Goal: Task Accomplishment & Management: Manage account settings

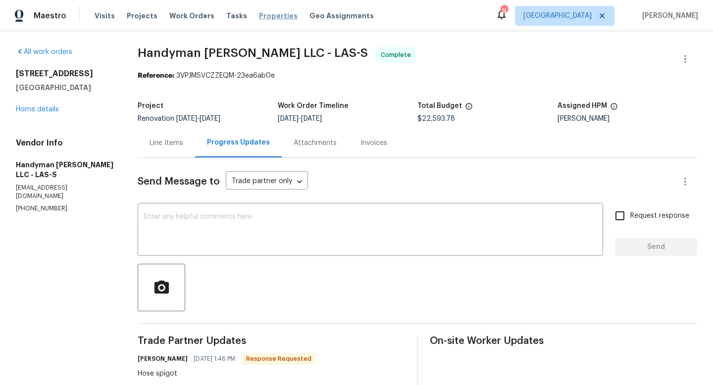
scroll to position [545, 0]
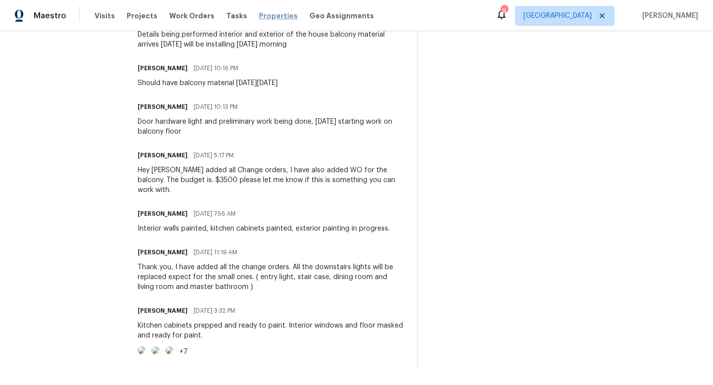
click at [269, 14] on span "Properties" at bounding box center [278, 16] width 39 height 10
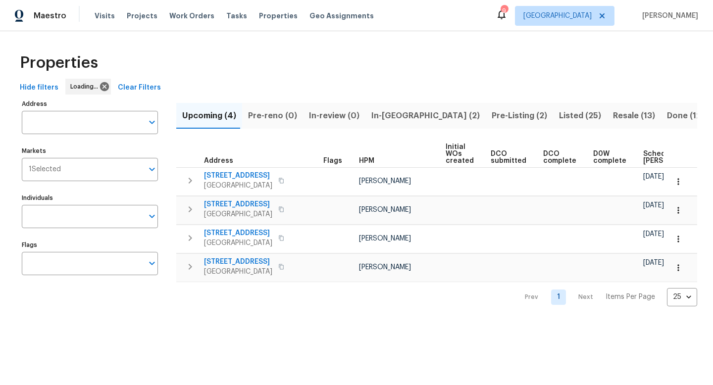
click at [553, 108] on button "Listed (25)" at bounding box center [580, 116] width 54 height 26
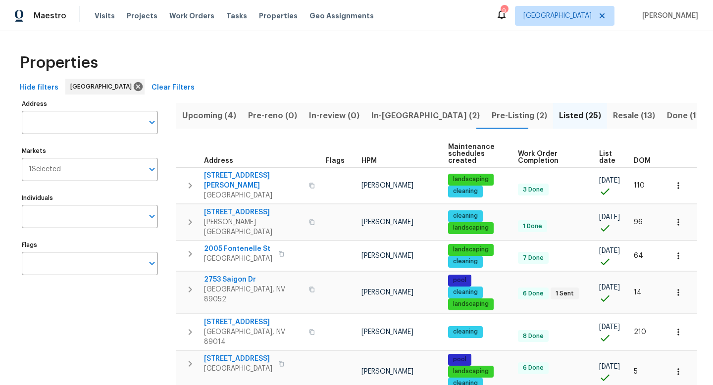
click at [371, 160] on span "HPM" at bounding box center [368, 160] width 15 height 7
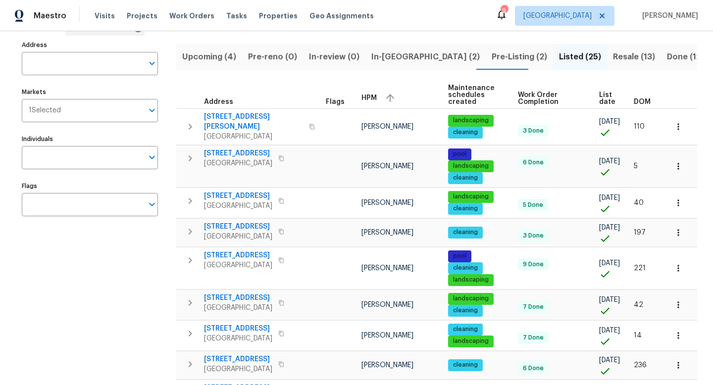
scroll to position [40, 0]
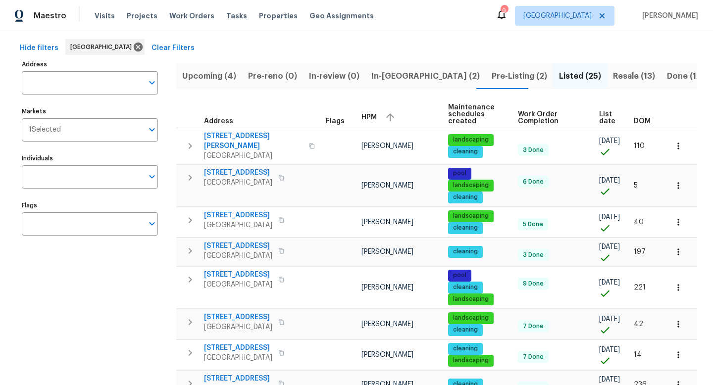
click at [491, 80] on span "Pre-Listing (2)" at bounding box center [518, 76] width 55 height 14
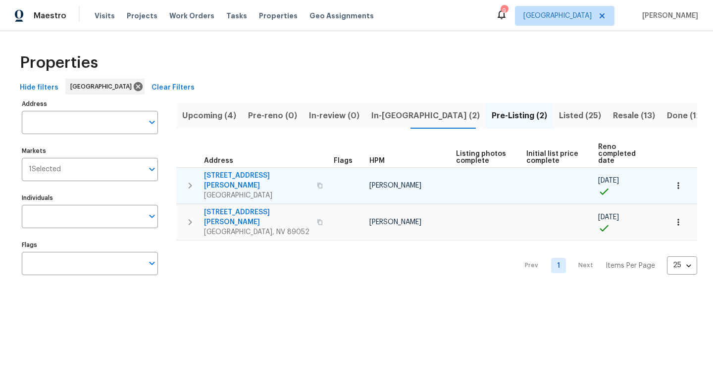
click at [258, 171] on span "[STREET_ADDRESS][PERSON_NAME]" at bounding box center [257, 181] width 107 height 20
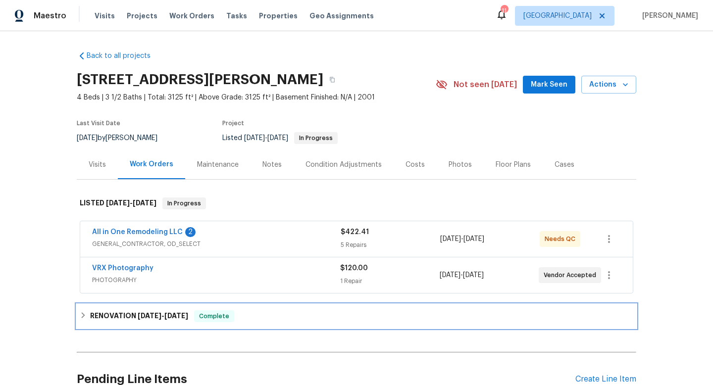
click at [80, 316] on icon at bounding box center [83, 315] width 7 height 7
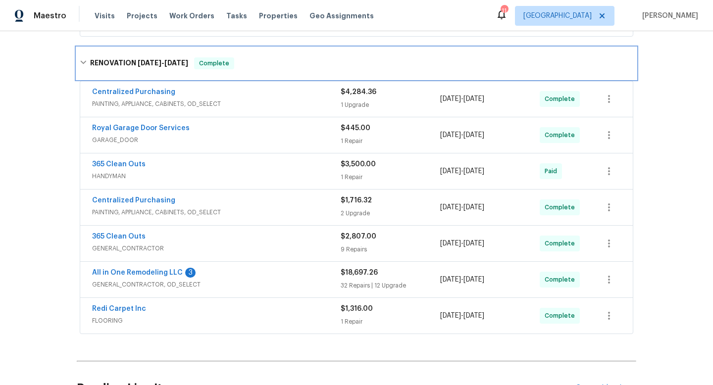
scroll to position [257, 0]
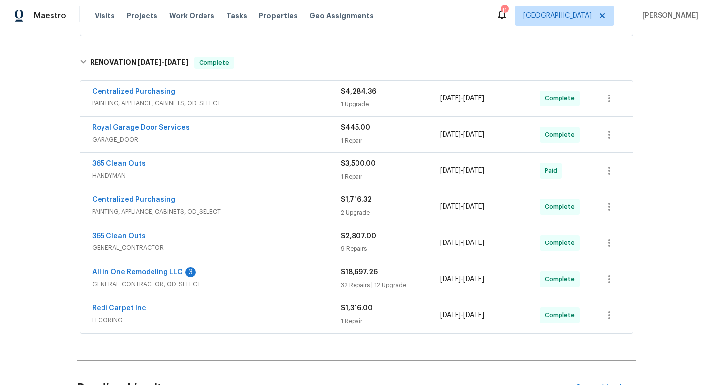
click at [201, 312] on div "Redi Carpet Inc" at bounding box center [216, 309] width 248 height 12
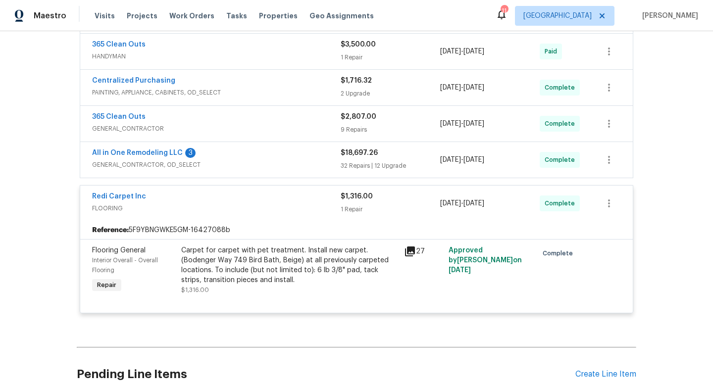
scroll to position [376, 0]
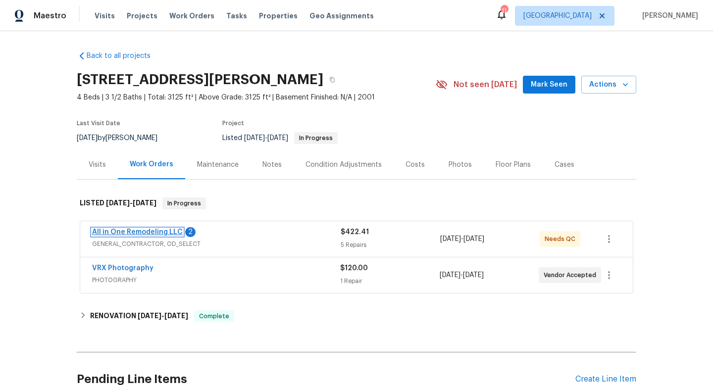
click at [145, 229] on link "All in One Remodeling LLC" at bounding box center [137, 232] width 91 height 7
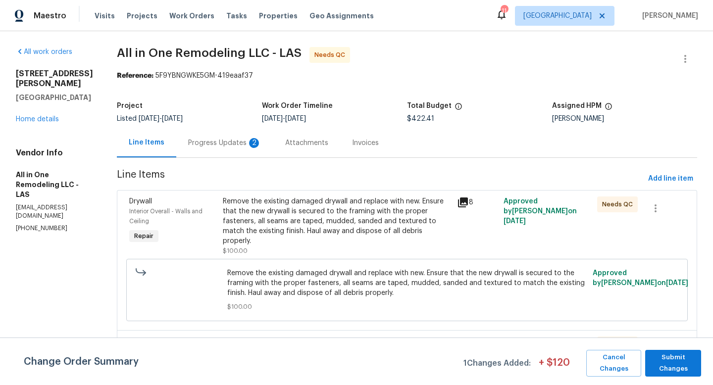
click at [259, 145] on div "2" at bounding box center [254, 143] width 10 height 10
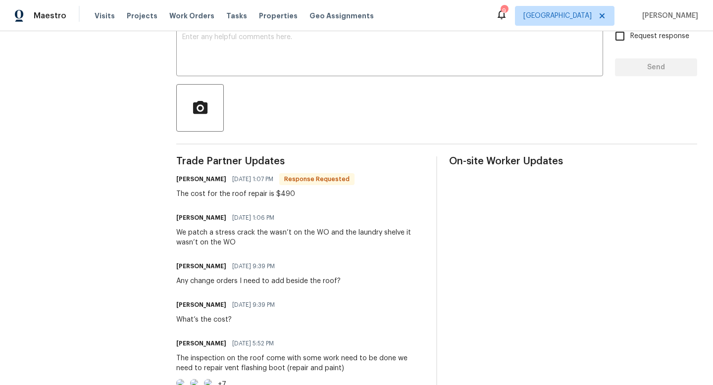
scroll to position [178, 0]
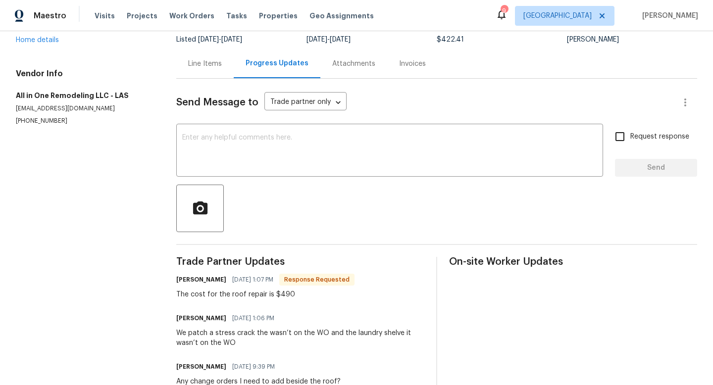
click at [202, 61] on div "Line Items" at bounding box center [205, 64] width 34 height 10
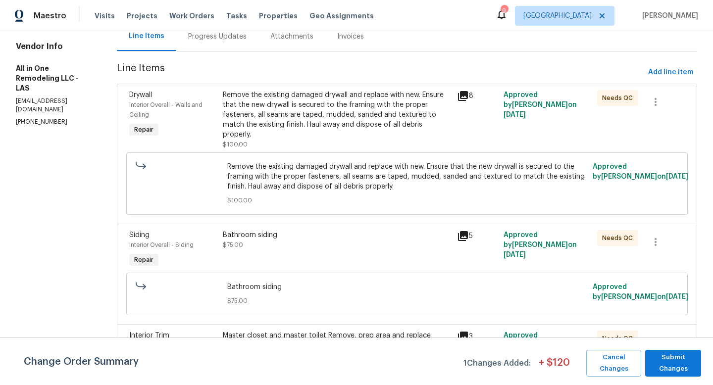
scroll to position [109, 0]
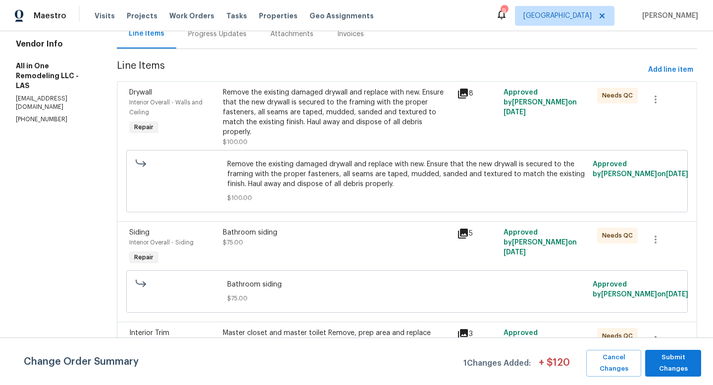
click at [348, 109] on div "Remove the existing damaged drywall and replace with new. Ensure that the new d…" at bounding box center [337, 112] width 228 height 49
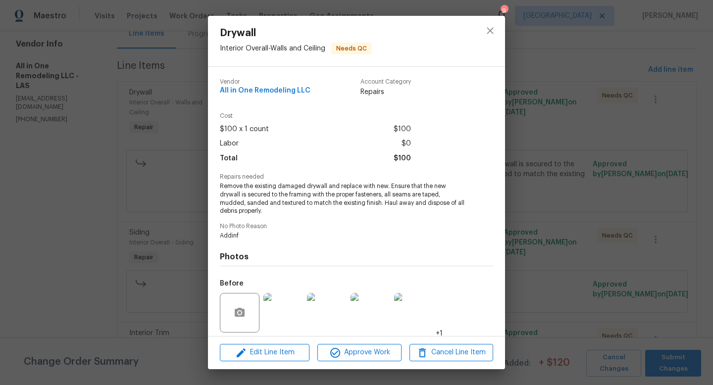
click at [190, 139] on div "Drywall Interior Overall - Walls and Ceiling Needs QC Vendor All in One Remodel…" at bounding box center [356, 192] width 713 height 385
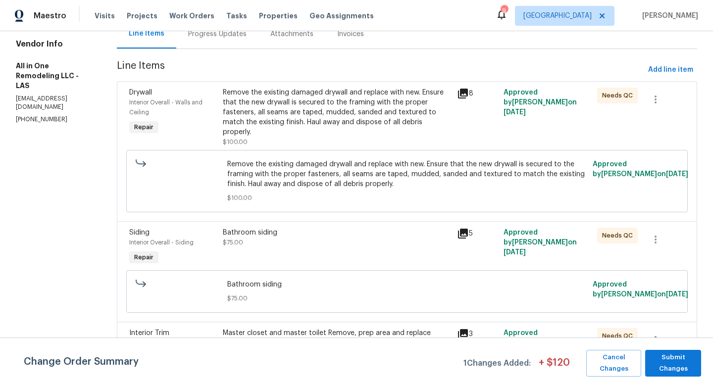
click at [705, 91] on div "All work orders 6776 Alpine Brooks Ave Las Vegas, NV 89130 Home details Vendor …" at bounding box center [356, 301] width 713 height 759
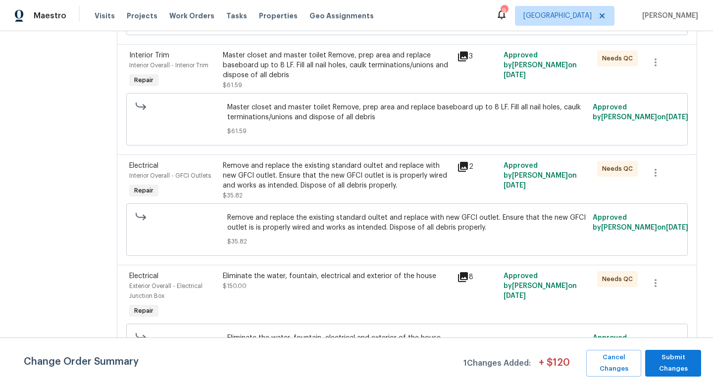
scroll to position [406, 0]
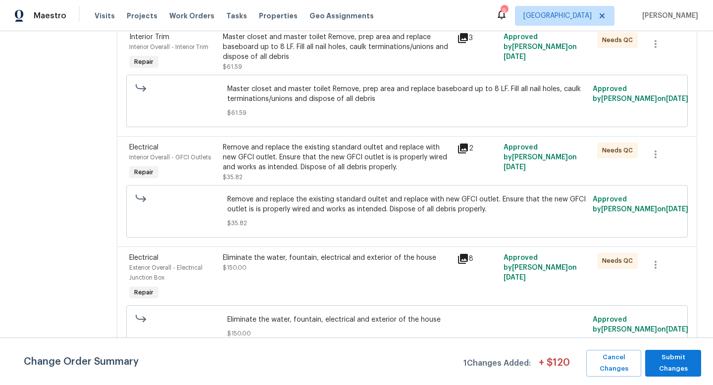
click at [403, 267] on div "Eliminate the water, fountain, electrical and exterior of the house $150.00" at bounding box center [337, 263] width 228 height 20
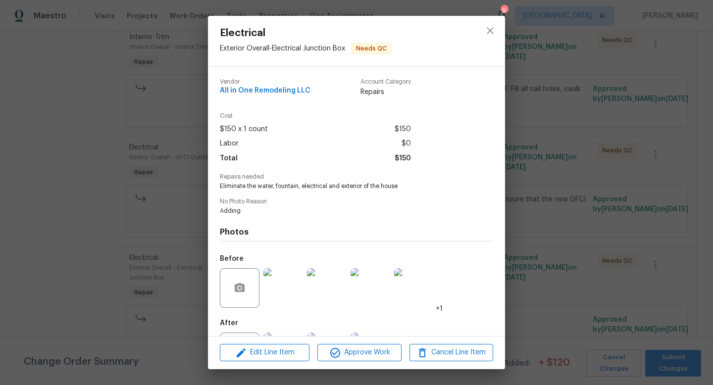
click at [286, 334] on img at bounding box center [283, 353] width 40 height 40
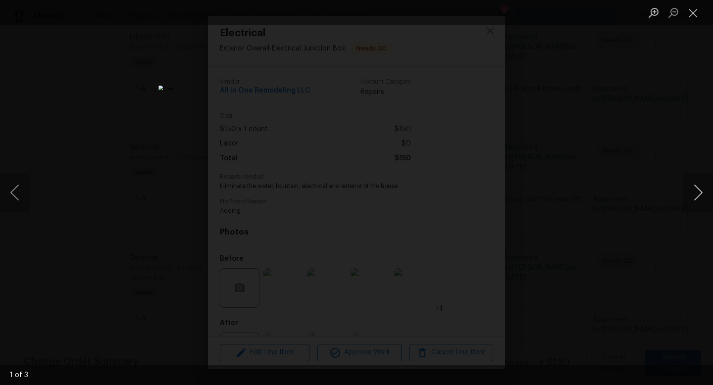
click at [688, 195] on button "Next image" at bounding box center [698, 193] width 30 height 40
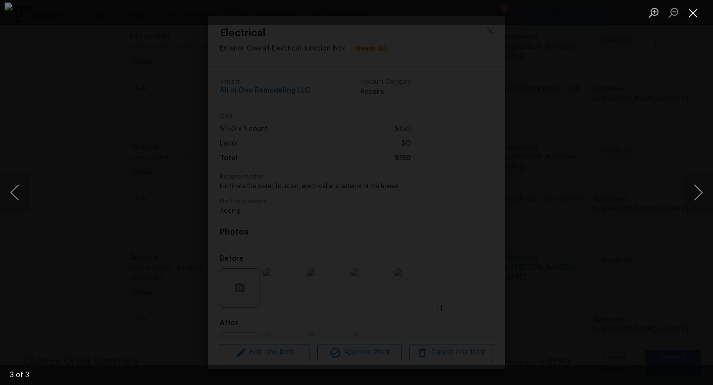
click at [693, 17] on button "Close lightbox" at bounding box center [693, 12] width 20 height 17
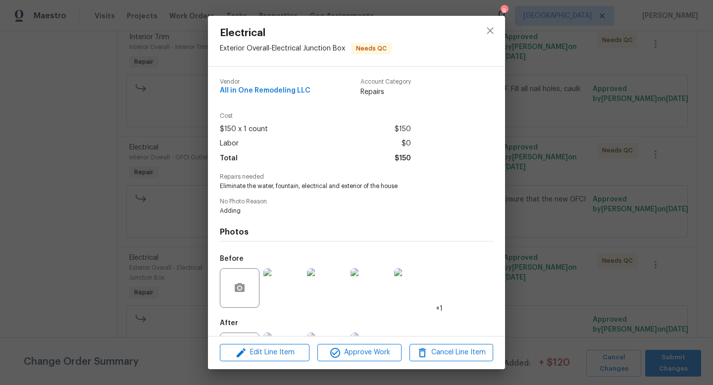
click at [639, 56] on div "Electrical Exterior Overall - Electrical Junction Box Needs QC Vendor All in On…" at bounding box center [356, 192] width 713 height 385
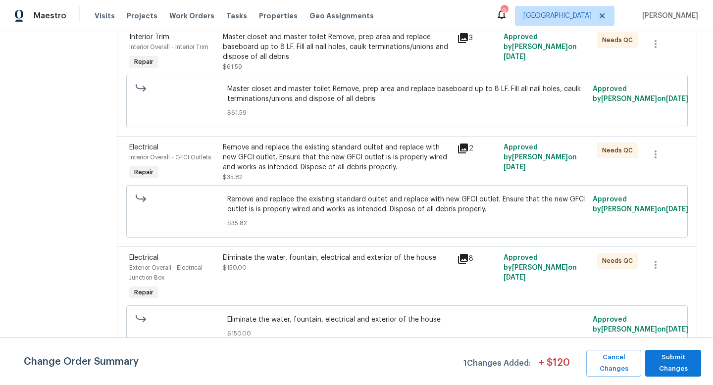
click at [705, 119] on div "All work orders 6776 Alpine Brooks Ave Las Vegas, NV 89130 Home details Vendor …" at bounding box center [356, 5] width 713 height 759
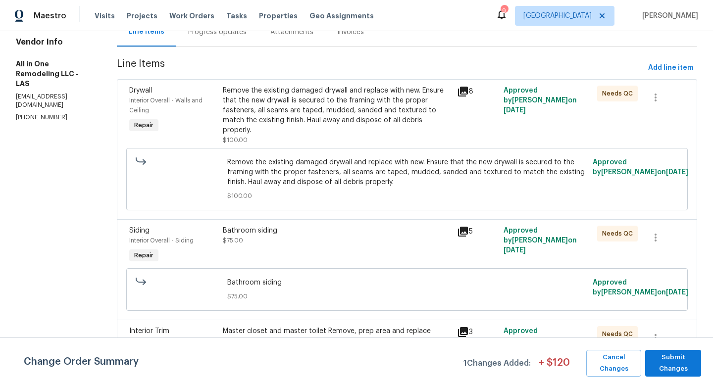
scroll to position [109, 0]
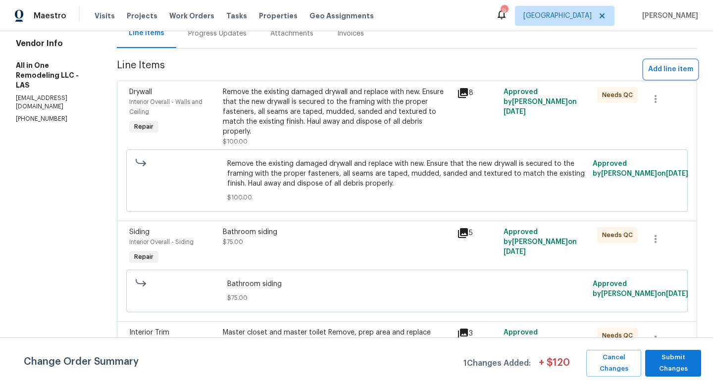
click at [679, 78] on button "Add line item" at bounding box center [670, 69] width 53 height 18
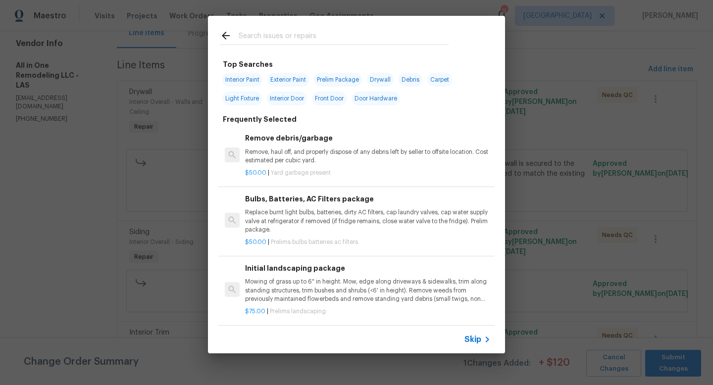
click at [340, 23] on div at bounding box center [334, 35] width 252 height 39
click at [307, 41] on input "text" at bounding box center [343, 37] width 210 height 15
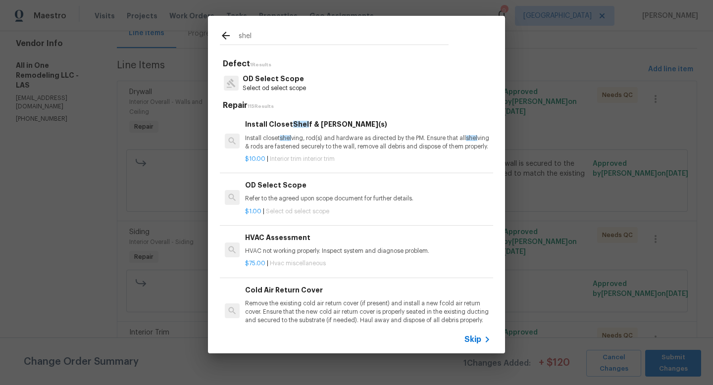
type input "shel"
click at [302, 138] on p "Install closet shel ving, rod(s) and hardware as directed by the PM. Ensure tha…" at bounding box center [367, 142] width 245 height 17
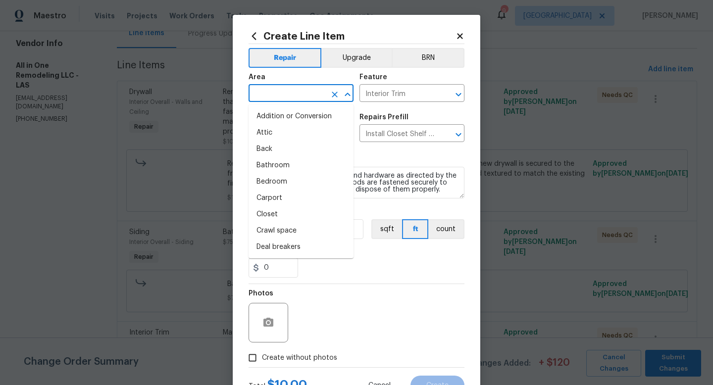
click at [306, 90] on input "text" at bounding box center [286, 94] width 77 height 15
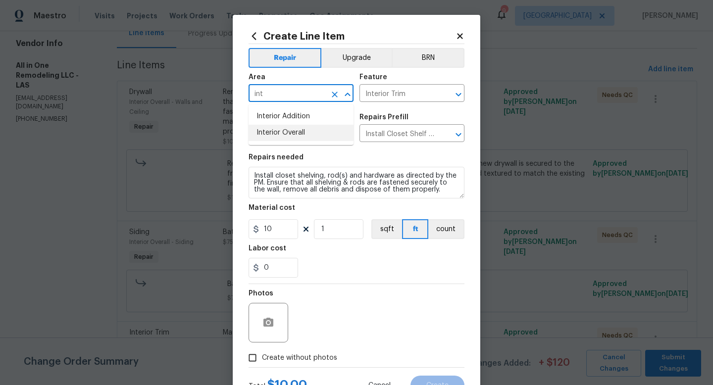
click at [287, 129] on li "Interior Overall" at bounding box center [300, 133] width 105 height 16
type input "Interior Overall"
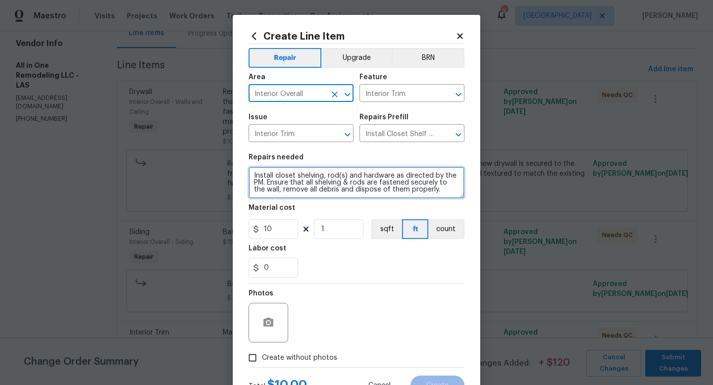
click at [281, 172] on textarea "Install closet shelving, rod(s) and hardware as directed by the PM. Ensure that…" at bounding box center [356, 183] width 216 height 32
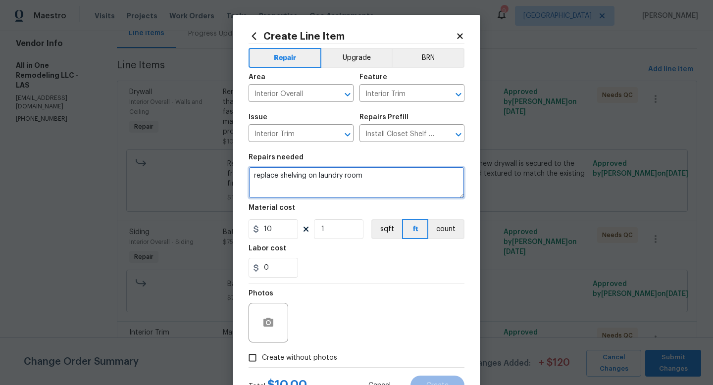
type textarea "replace shelving on laundry room"
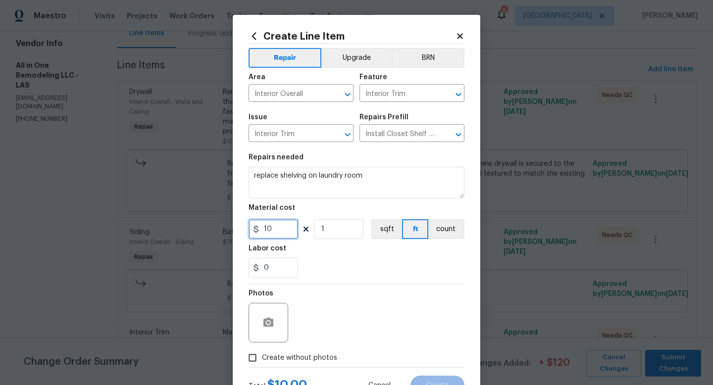
click at [282, 230] on input "10" at bounding box center [272, 229] width 49 height 20
type input "75"
click at [260, 357] on input "Create without photos" at bounding box center [252, 357] width 19 height 19
checkbox input "true"
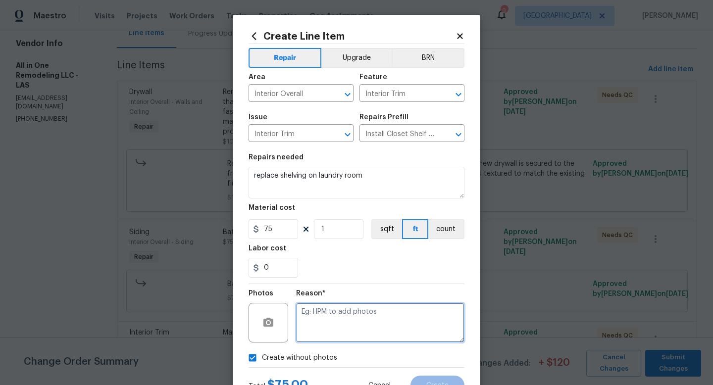
click at [340, 342] on textarea at bounding box center [380, 323] width 168 height 40
type textarea "addin"
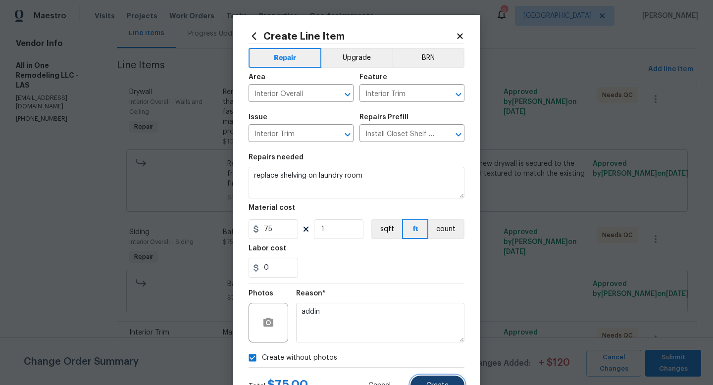
click at [432, 380] on button "Create" at bounding box center [437, 386] width 54 height 20
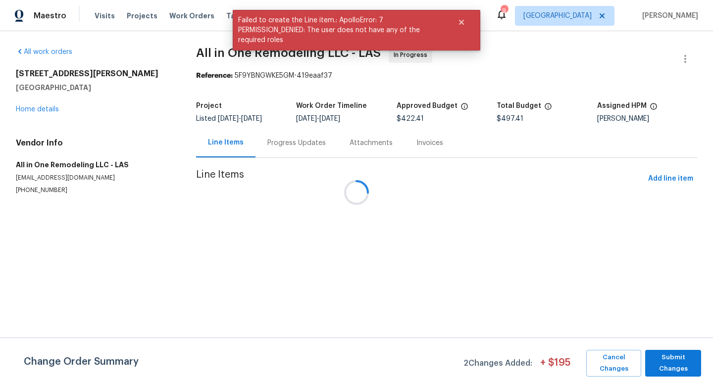
scroll to position [0, 0]
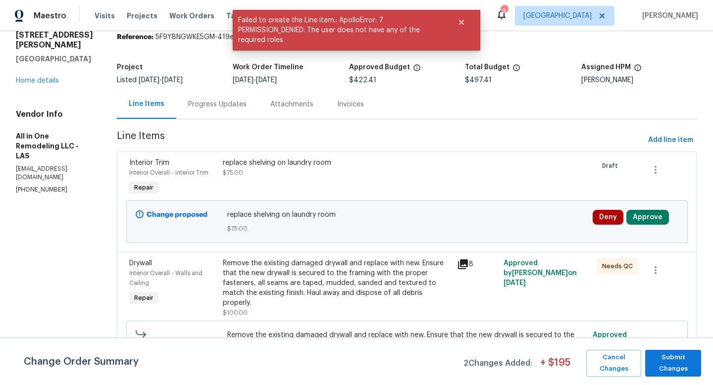
scroll to position [40, 0]
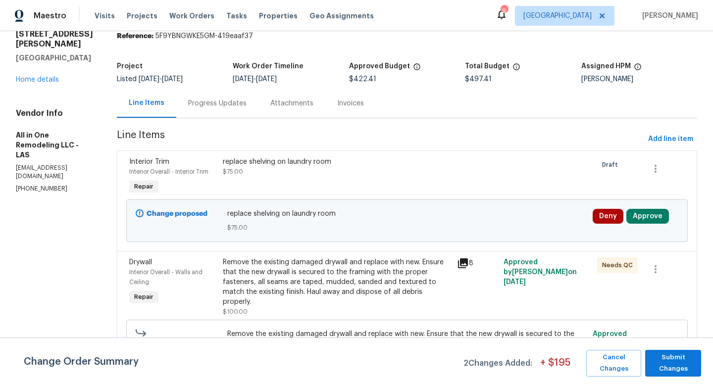
click at [214, 96] on div "Progress Updates" at bounding box center [217, 103] width 82 height 29
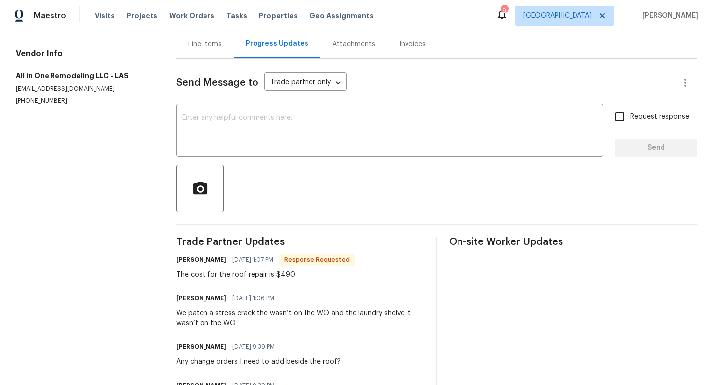
scroll to position [119, 0]
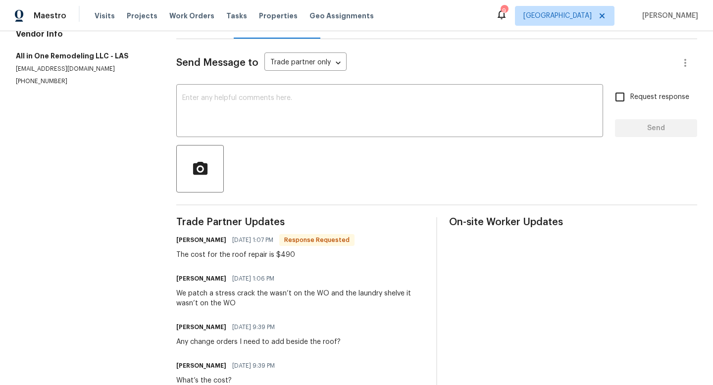
click at [209, 33] on div "Line Items" at bounding box center [204, 23] width 57 height 29
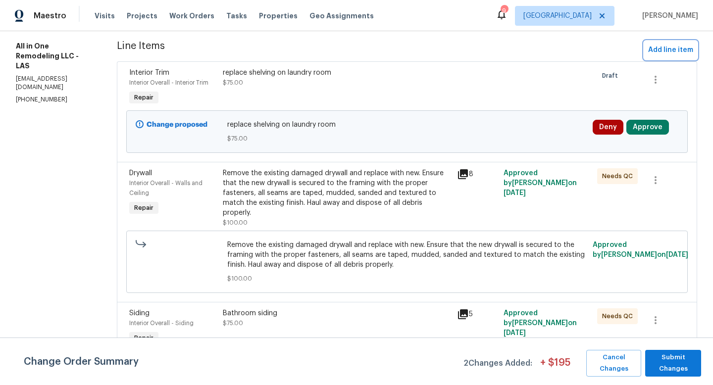
click at [653, 57] on button "Add line item" at bounding box center [670, 50] width 53 height 18
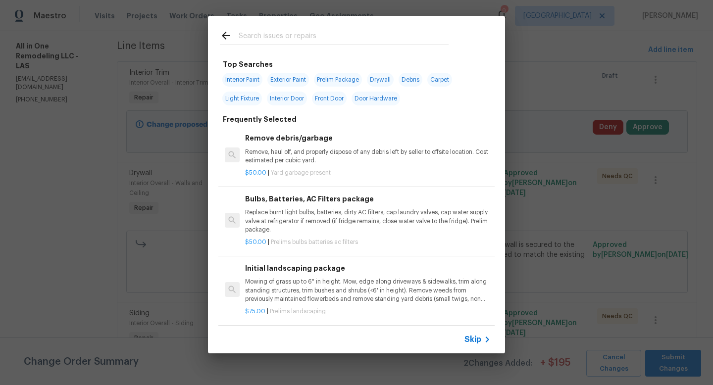
click at [291, 39] on input "text" at bounding box center [343, 37] width 210 height 15
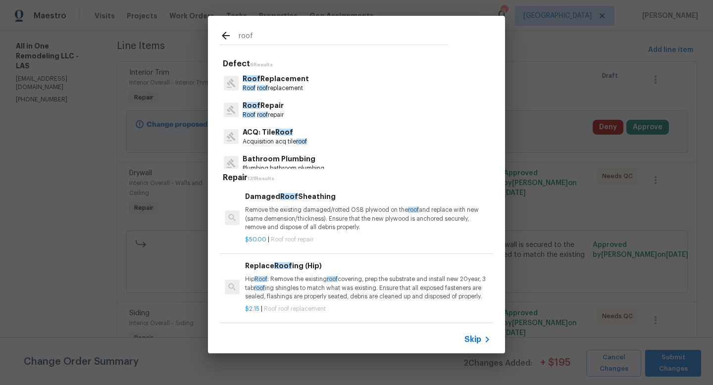
type input "roof"
click at [278, 112] on p "Roof roof repair" at bounding box center [262, 115] width 41 height 8
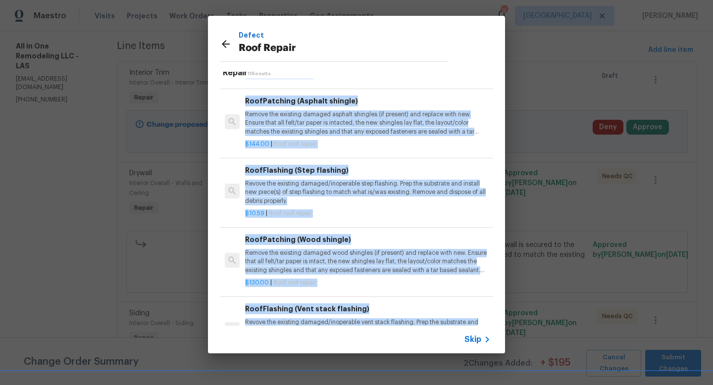
scroll to position [400, 0]
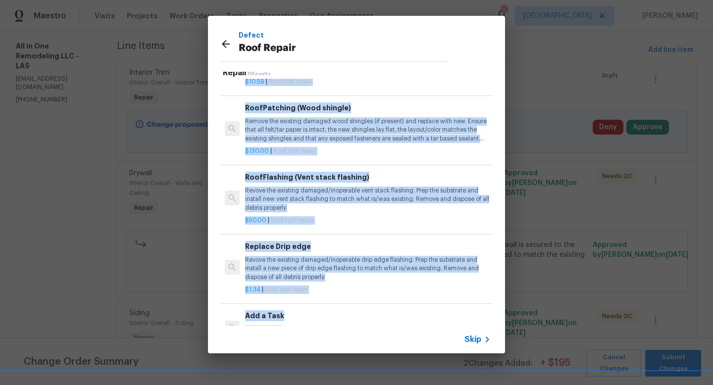
drag, startPoint x: 372, startPoint y: 164, endPoint x: 374, endPoint y: 339, distance: 175.2
click at [374, 339] on div "Defect Roof Repair Repair 11 Results Damaged Roof Sheathing Remove the existing…" at bounding box center [356, 184] width 297 height 337
click at [367, 201] on p "Revove the existing damaged/inoperable vent stack flashing. Prep the substrate …" at bounding box center [367, 199] width 245 height 25
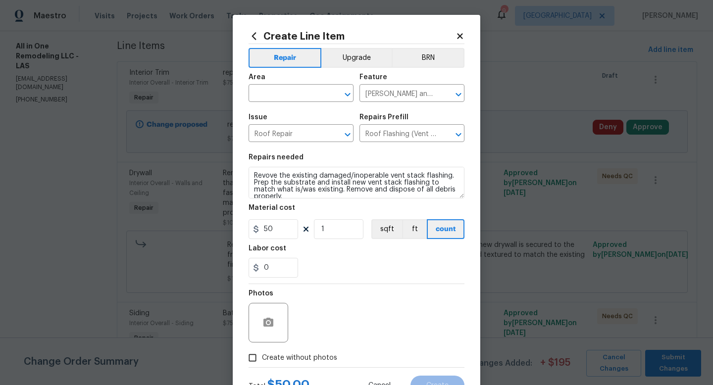
click at [252, 33] on icon at bounding box center [253, 36] width 11 height 11
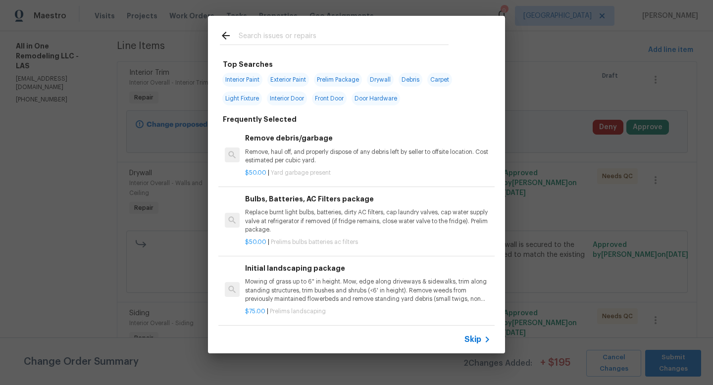
click at [278, 40] on input "text" at bounding box center [343, 37] width 210 height 15
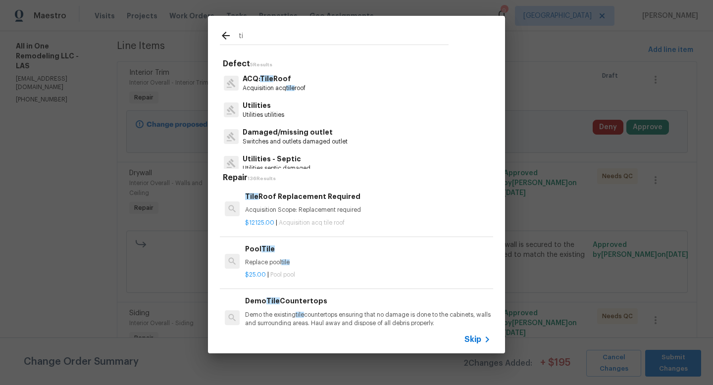
type input "t"
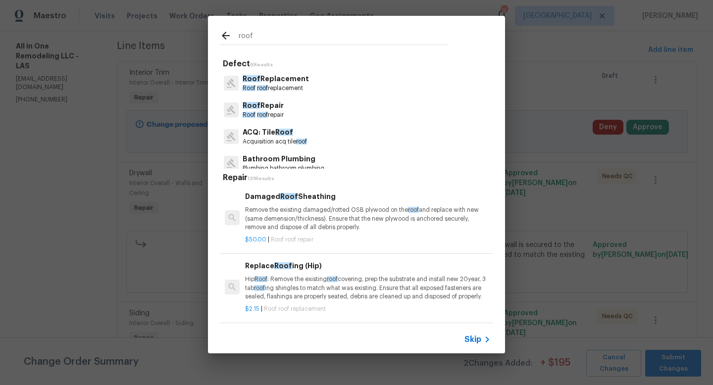
type input "roof"
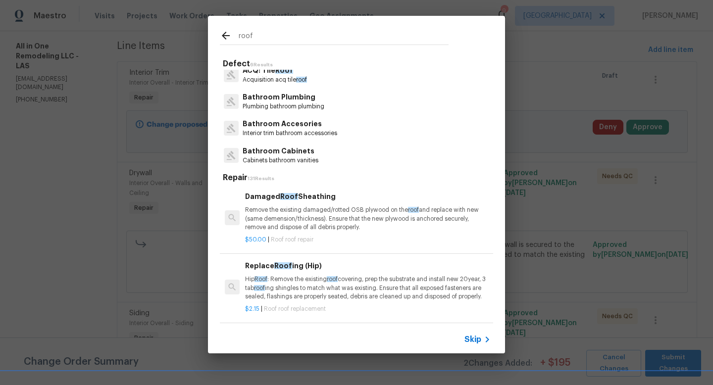
drag, startPoint x: 406, startPoint y: 76, endPoint x: 416, endPoint y: 199, distance: 123.1
click at [417, 199] on div "Defect 6 Results Roof Replacement Roof roof replacement Roof Repair Roof roof r…" at bounding box center [356, 245] width 273 height 372
click at [213, 151] on div "Defect 6 Results Roof Replacement Roof roof replacement Roof Repair Roof roof r…" at bounding box center [356, 190] width 297 height 271
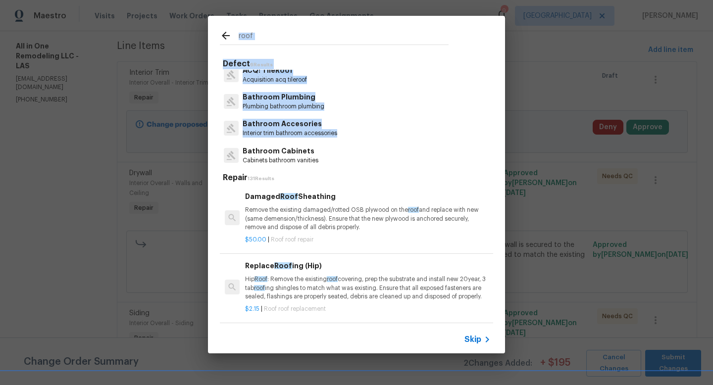
drag, startPoint x: 213, startPoint y: 151, endPoint x: 225, endPoint y: 40, distance: 111.9
click at [225, 40] on div "roof Defect 6 Results Roof Replacement Roof roof replacement Roof Repair Roof r…" at bounding box center [356, 184] width 297 height 337
click at [297, 34] on input "roof" at bounding box center [343, 37] width 210 height 15
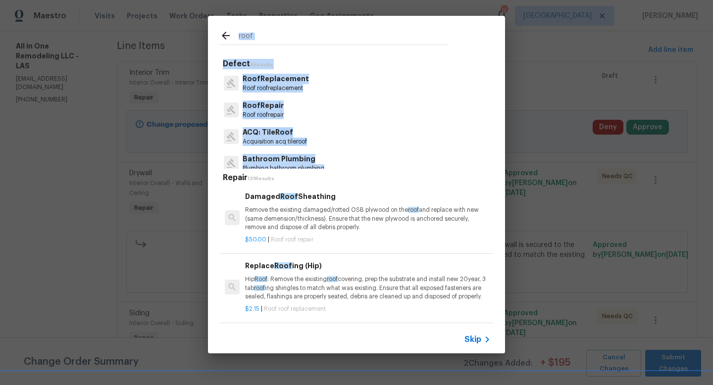
drag, startPoint x: 404, startPoint y: 169, endPoint x: 384, endPoint y: 20, distance: 150.7
click at [384, 20] on div "roof Defect 6 Results Roof Replacement Roof roof replacement Roof Repair Roof r…" at bounding box center [356, 184] width 297 height 337
click at [287, 104] on div "Roof Repair Roof roof repair" at bounding box center [356, 109] width 273 height 27
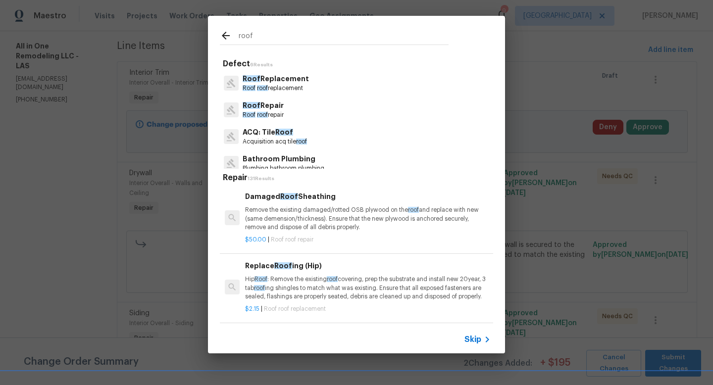
click at [276, 104] on p "Roof Repair" at bounding box center [262, 105] width 41 height 10
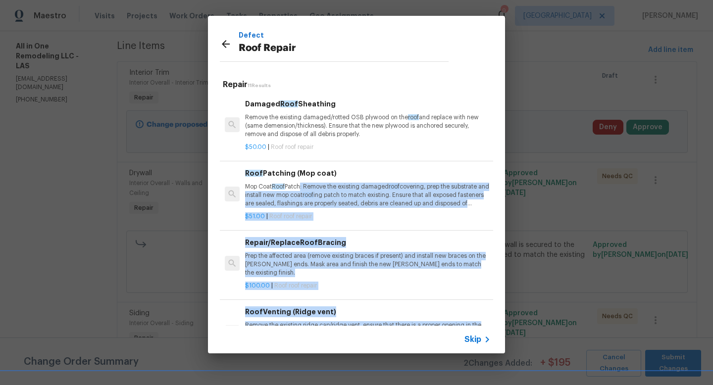
scroll to position [12, 0]
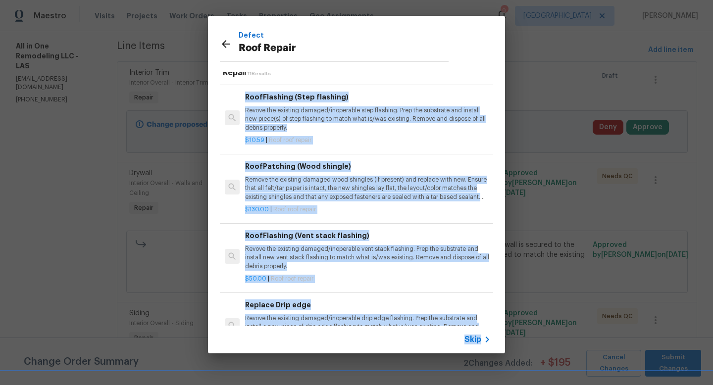
drag, startPoint x: 300, startPoint y: 192, endPoint x: 297, endPoint y: 337, distance: 145.5
click at [295, 345] on div "Defect Roof Repair Repair 11 Results Damaged Roof Sheathing Remove the existing…" at bounding box center [356, 184] width 297 height 337
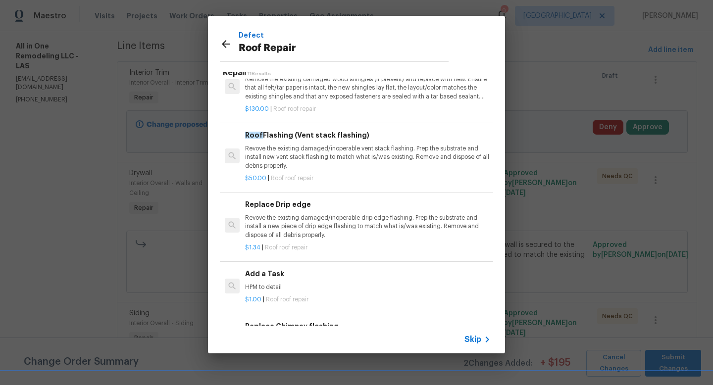
click at [335, 45] on p "Roof Repair" at bounding box center [343, 49] width 210 height 16
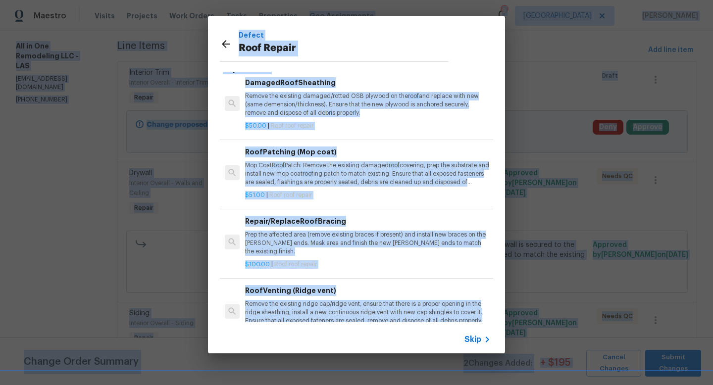
scroll to position [0, 0]
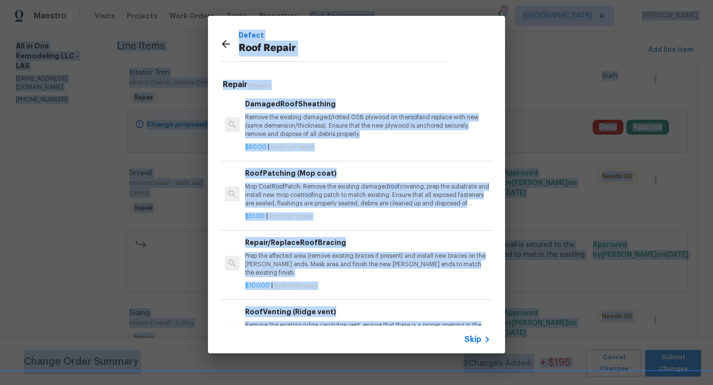
drag, startPoint x: 332, startPoint y: 110, endPoint x: 383, endPoint y: -60, distance: 178.0
click at [383, 0] on html "Maestro Visits Projects Work Orders Tasks Properties Geo Assignments 9 Las Vega…" at bounding box center [356, 192] width 713 height 385
click at [228, 47] on icon at bounding box center [226, 44] width 12 height 12
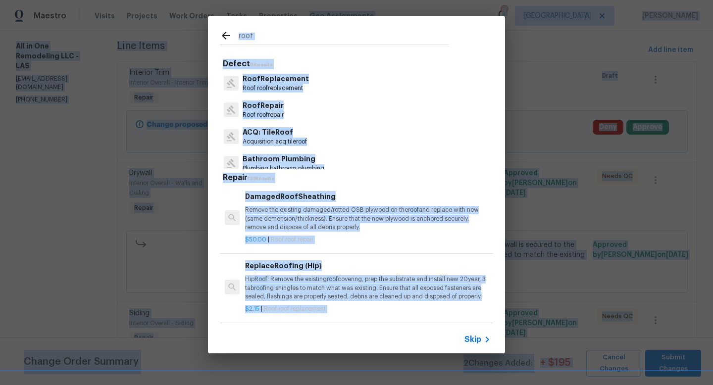
click at [481, 338] on icon at bounding box center [487, 340] width 12 height 12
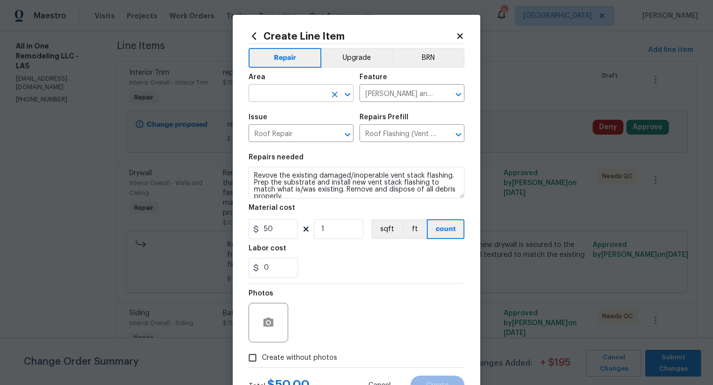
click at [308, 89] on input "text" at bounding box center [286, 94] width 77 height 15
click at [289, 114] on li "Roof" at bounding box center [300, 116] width 105 height 16
type input "Roof"
click at [403, 117] on h5 "Repairs Prefill" at bounding box center [383, 117] width 49 height 7
click at [401, 137] on input "Roof Flashing (Vent stack flashing) $50.00" at bounding box center [397, 134] width 77 height 15
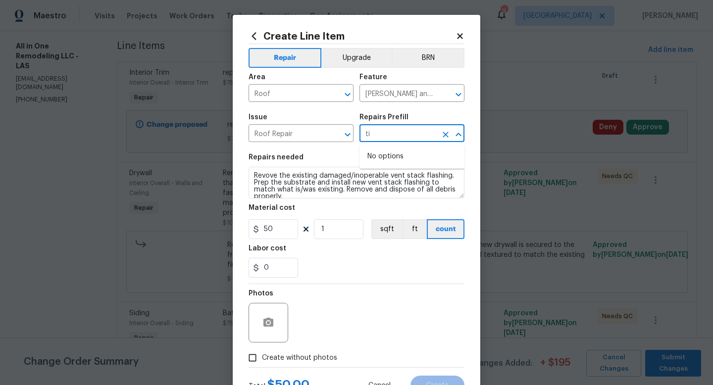
type input "t"
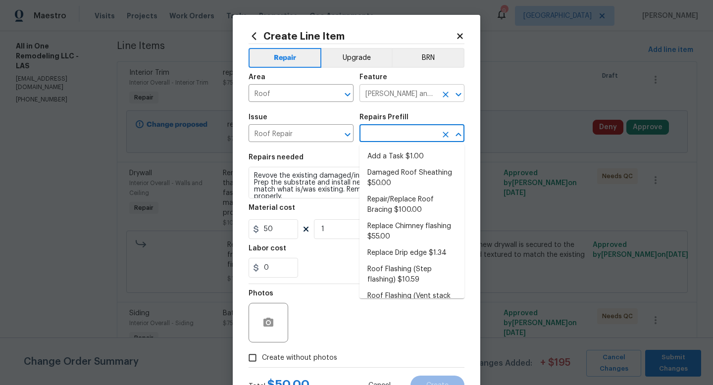
click at [414, 99] on input "Eaves and Trim" at bounding box center [397, 94] width 77 height 15
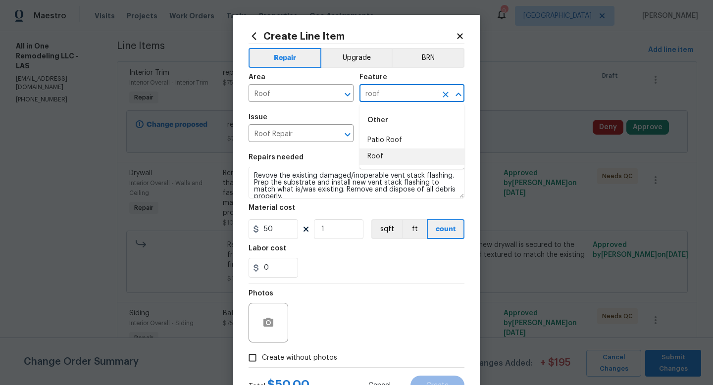
click at [387, 156] on li "Roof" at bounding box center [411, 156] width 105 height 16
type input "Roof"
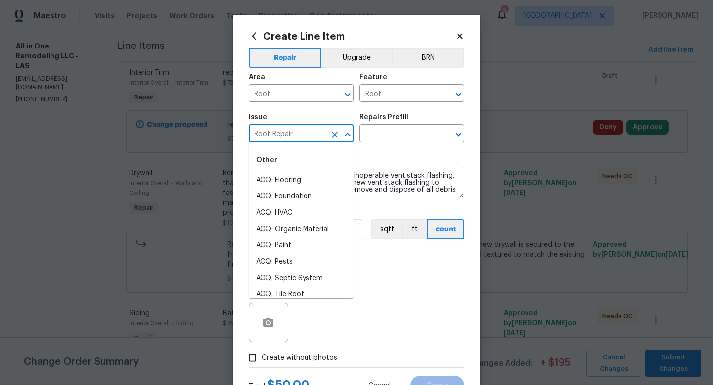
click at [312, 135] on input "Roof Repair" at bounding box center [286, 134] width 77 height 15
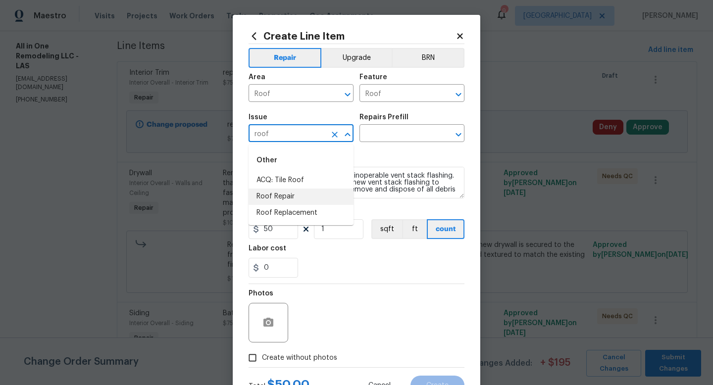
click at [293, 196] on li "Roof Repair" at bounding box center [300, 197] width 105 height 16
type input "Roof Repair"
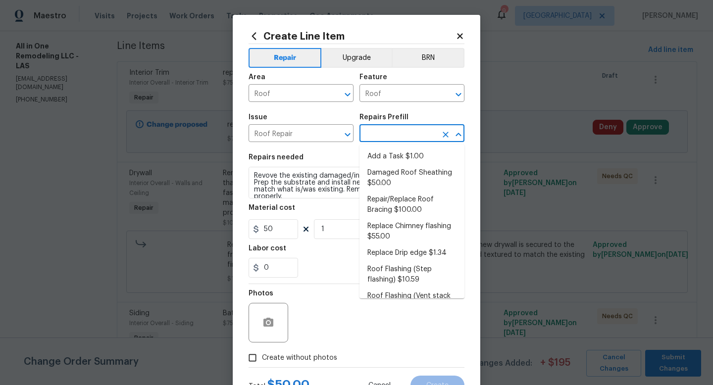
click at [380, 137] on input "text" at bounding box center [397, 134] width 77 height 15
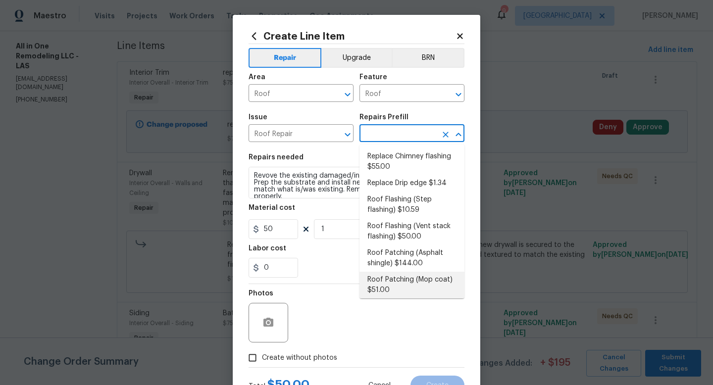
scroll to position [96, 0]
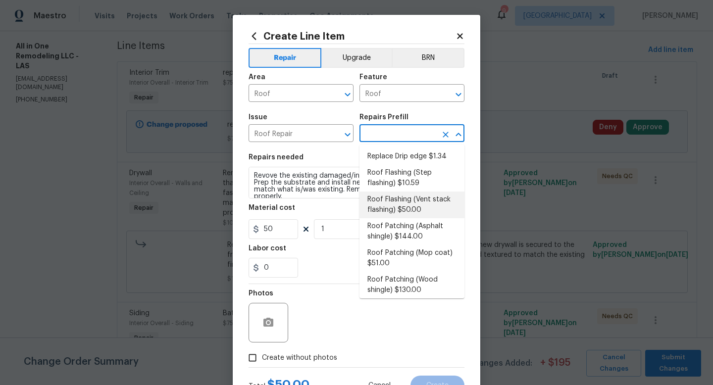
click at [390, 199] on li "Roof Flashing (Vent stack flashing) $50.00" at bounding box center [411, 204] width 105 height 27
type input "Eaves and Trim"
type input "Roof Flashing (Vent stack flashing) $50.00"
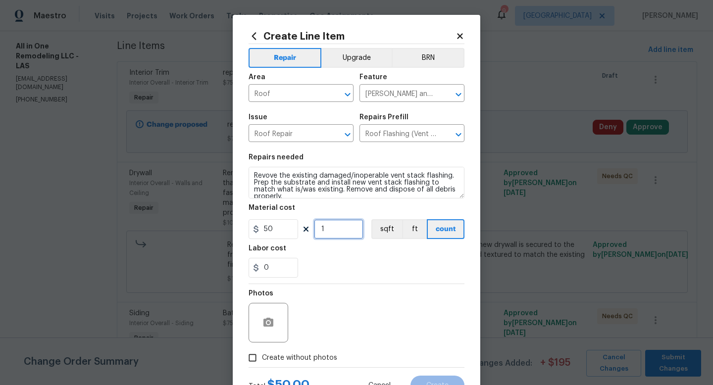
click at [328, 235] on input "1" at bounding box center [338, 229] width 49 height 20
click at [372, 263] on div "0" at bounding box center [356, 268] width 216 height 20
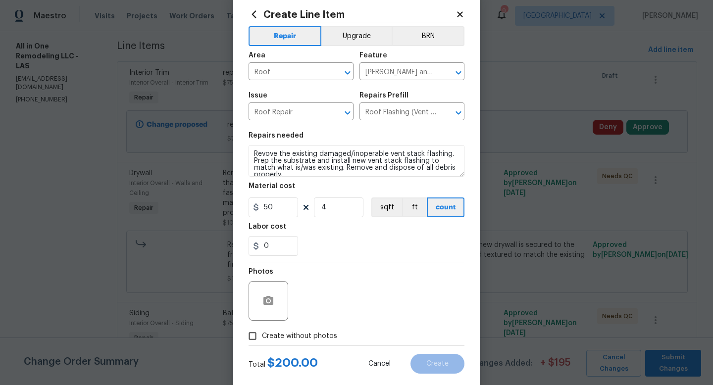
scroll to position [40, 0]
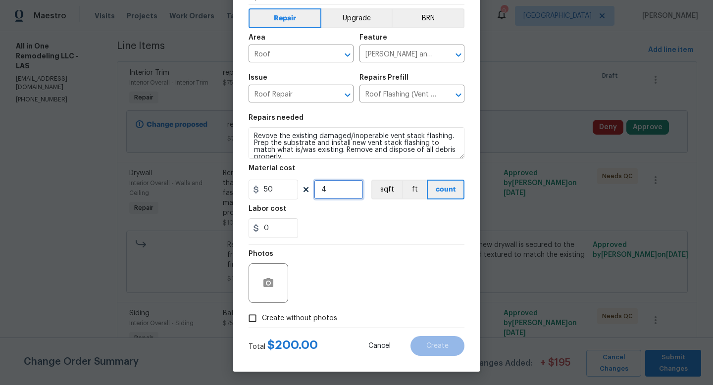
click at [343, 192] on input "4" at bounding box center [338, 190] width 49 height 20
type input "9"
click at [272, 227] on input "0" at bounding box center [272, 228] width 49 height 20
click at [321, 223] on div "50" at bounding box center [356, 228] width 216 height 20
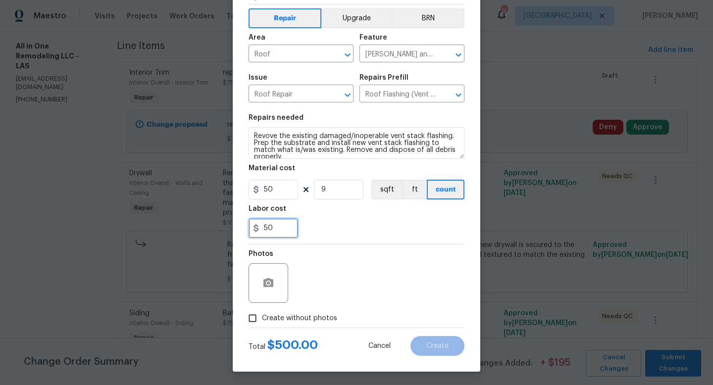
click at [274, 230] on input "50" at bounding box center [272, 228] width 49 height 20
type input "40"
click at [317, 229] on div "40" at bounding box center [356, 228] width 216 height 20
click at [343, 217] on div "Labor cost" at bounding box center [356, 211] width 216 height 13
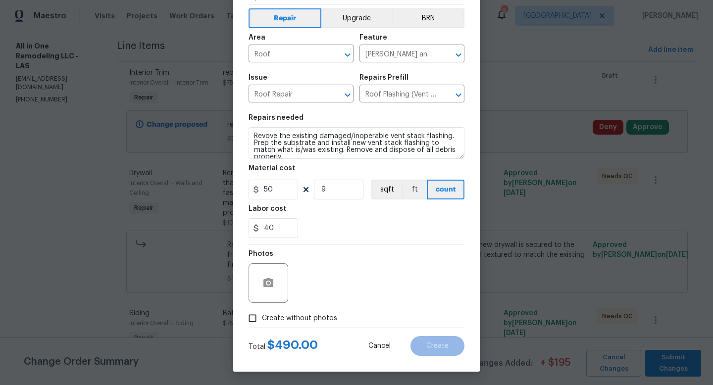
scroll to position [42, 0]
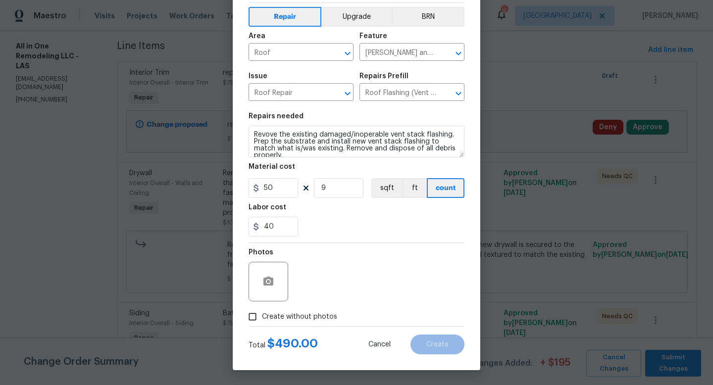
click at [253, 321] on input "Create without photos" at bounding box center [252, 316] width 19 height 19
checkbox input "true"
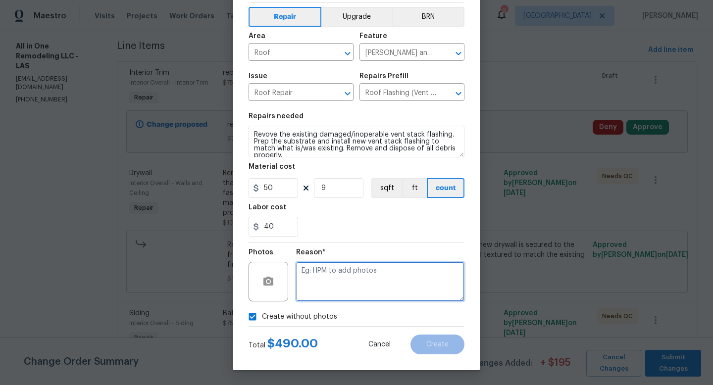
click at [325, 288] on textarea at bounding box center [380, 282] width 168 height 40
type textarea "adding"
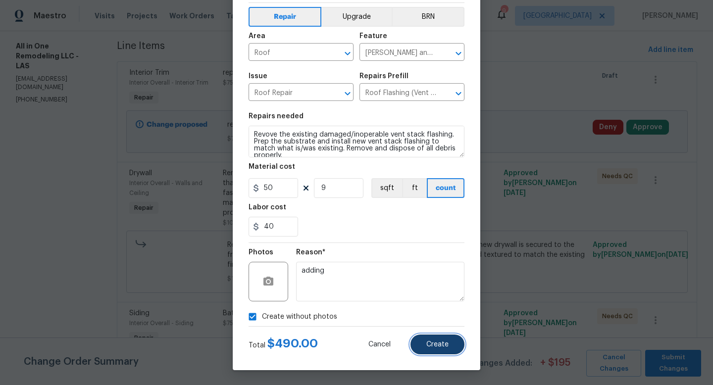
click at [453, 346] on button "Create" at bounding box center [437, 344] width 54 height 20
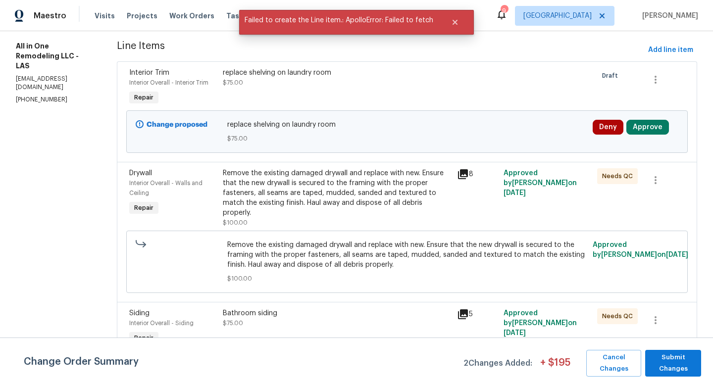
click at [302, 168] on div "Remove the existing damaged drywall and replace with new. Ensure that the new d…" at bounding box center [337, 192] width 228 height 49
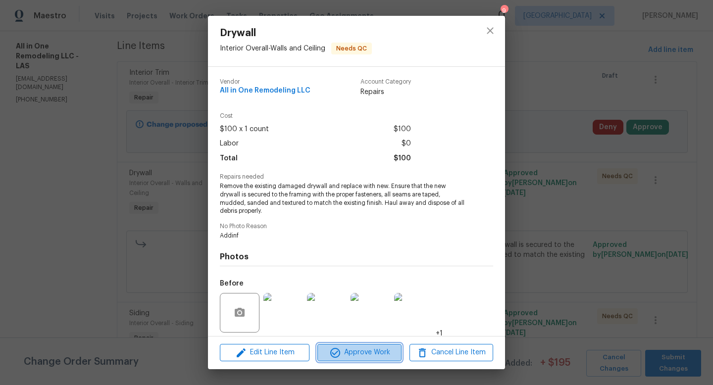
click at [374, 352] on span "Approve Work" at bounding box center [359, 352] width 78 height 12
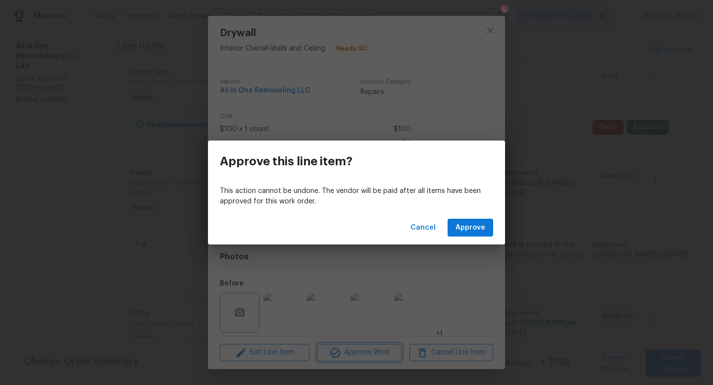
click at [459, 244] on div "Approve this line item? This action cannot be undone. The vendor will be paid a…" at bounding box center [356, 192] width 713 height 385
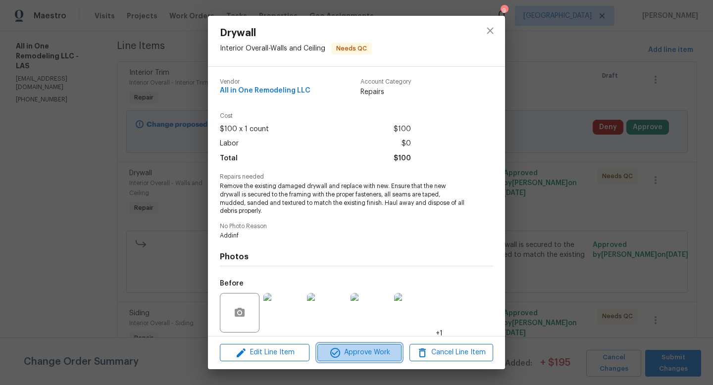
click at [376, 351] on span "Approve Work" at bounding box center [359, 352] width 78 height 12
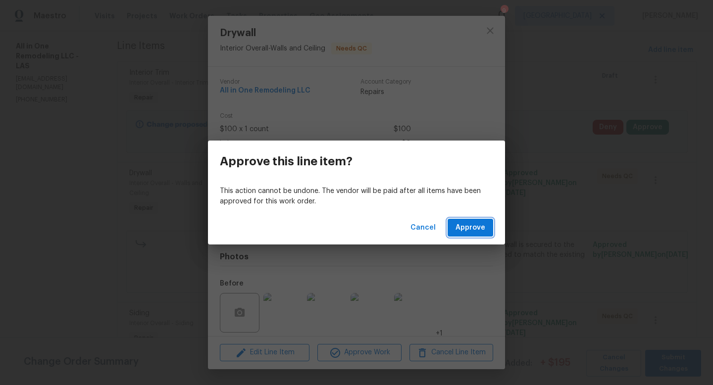
click at [471, 235] on button "Approve" at bounding box center [470, 228] width 46 height 18
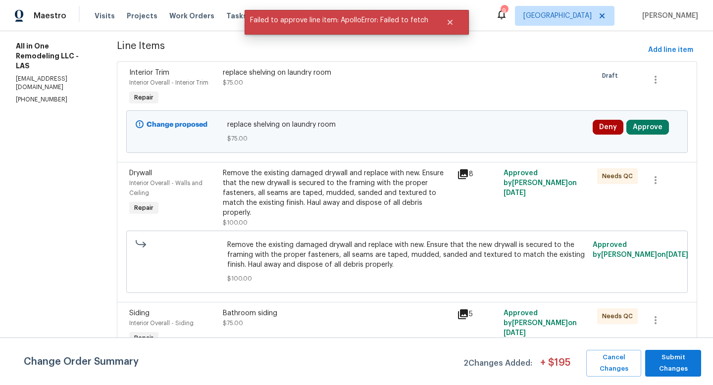
click at [344, 326] on div "Bathroom siding $75.00" at bounding box center [337, 318] width 228 height 20
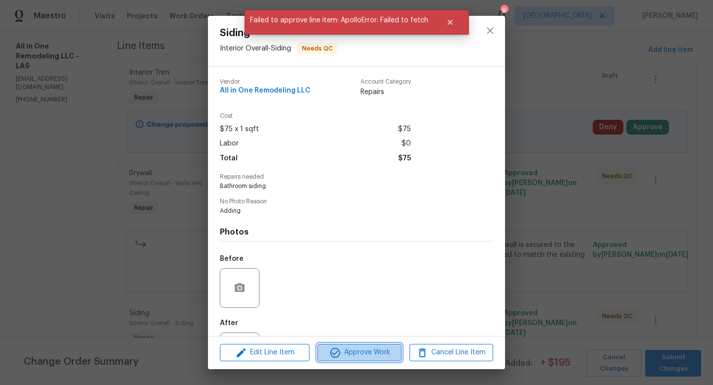
click at [376, 347] on span "Approve Work" at bounding box center [359, 352] width 78 height 12
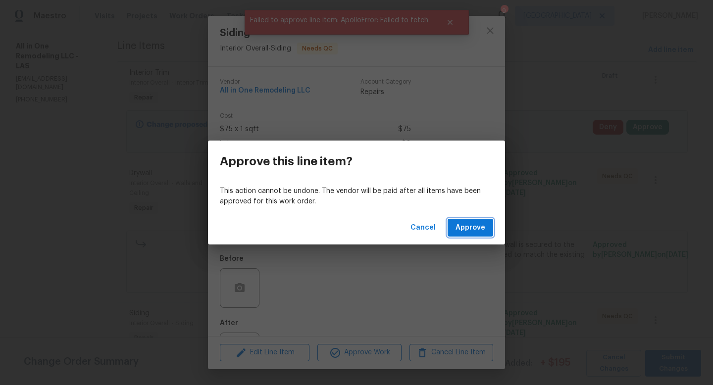
click at [467, 220] on button "Approve" at bounding box center [470, 228] width 46 height 18
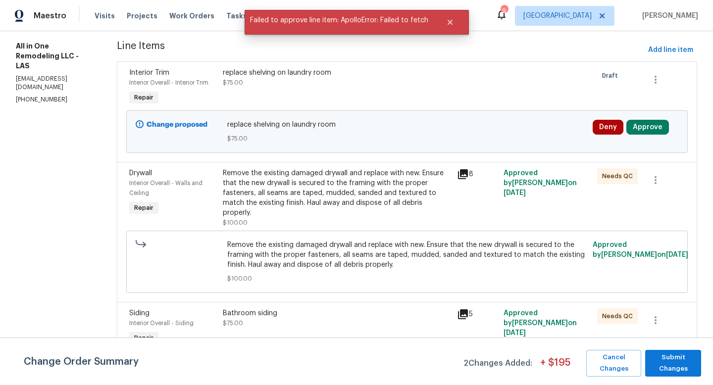
click at [66, 190] on section "All work orders 6776 Alpine Brooks Ave Las Vegas, NV 89130 Home details Vendor …" at bounding box center [54, 331] width 77 height 827
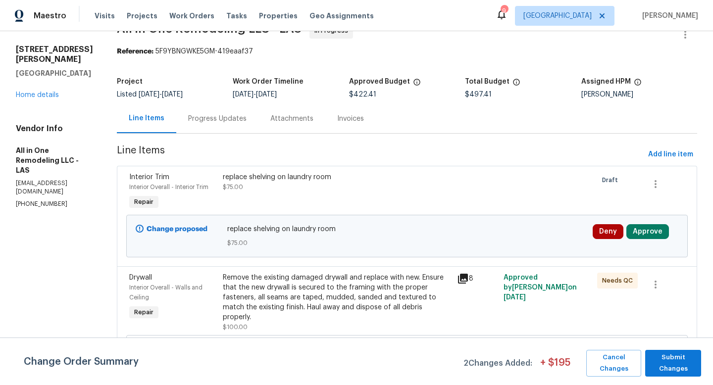
scroll to position [10, 0]
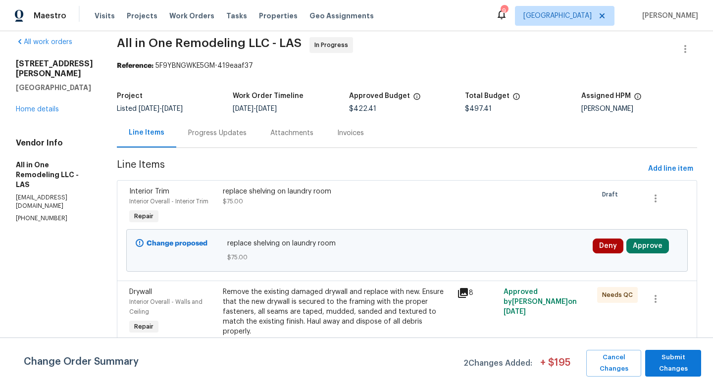
click at [206, 139] on div "Progress Updates" at bounding box center [217, 132] width 82 height 29
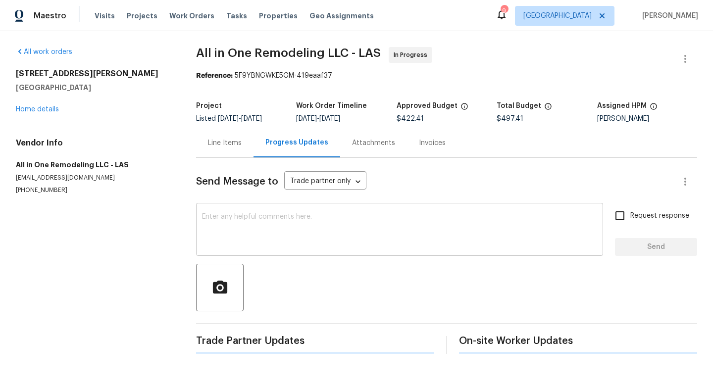
click at [251, 219] on textarea at bounding box center [399, 230] width 395 height 35
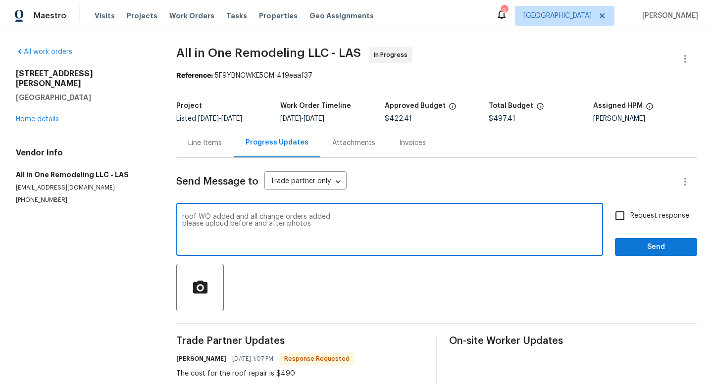
type textarea "roof WO added and all change orders added please uploud before and after photos"
click at [622, 220] on input "Request response" at bounding box center [619, 215] width 21 height 21
checkbox input "true"
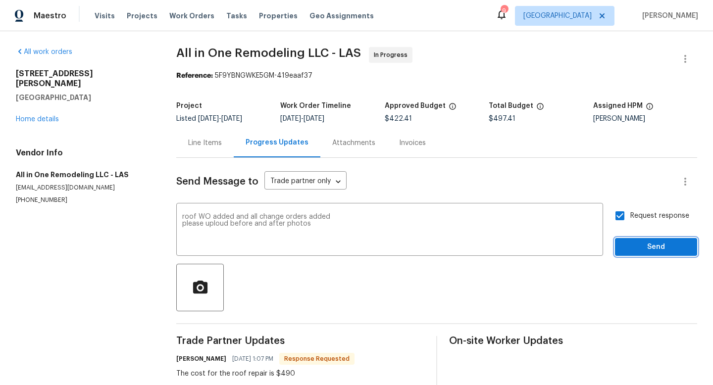
click at [651, 250] on span "Send" at bounding box center [655, 247] width 66 height 12
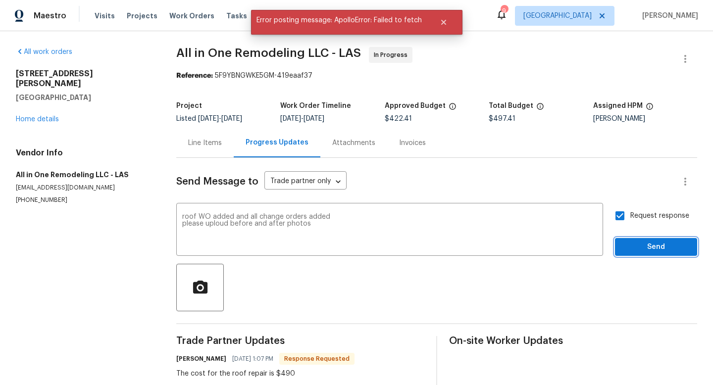
click at [623, 246] on span "Send" at bounding box center [655, 247] width 66 height 12
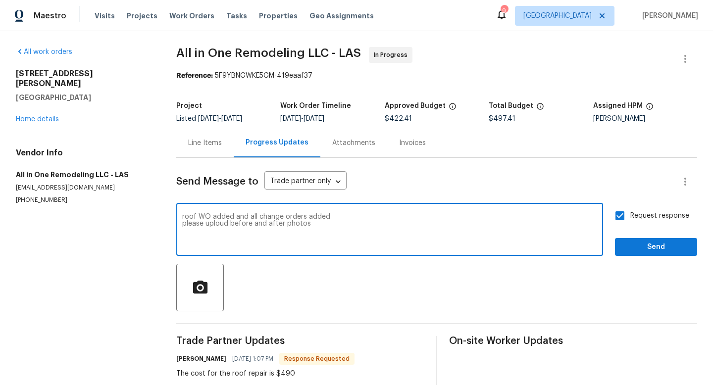
drag, startPoint x: 319, startPoint y: 225, endPoint x: 143, endPoint y: 222, distance: 175.7
click at [143, 222] on div "All work orders 6776 Alpine Brooks Ave Las Vegas, NV 89130 Home details Vendor …" at bounding box center [356, 362] width 713 height 663
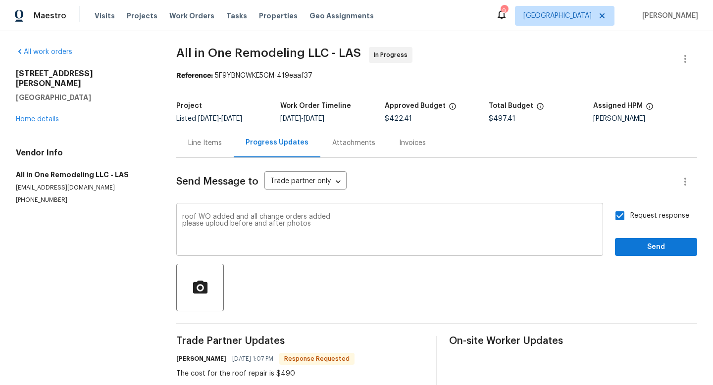
drag, startPoint x: 183, startPoint y: 218, endPoint x: 312, endPoint y: 230, distance: 130.2
click at [312, 230] on div "roof WO added and all change orders added please uploud before and after photos…" at bounding box center [389, 230] width 427 height 50
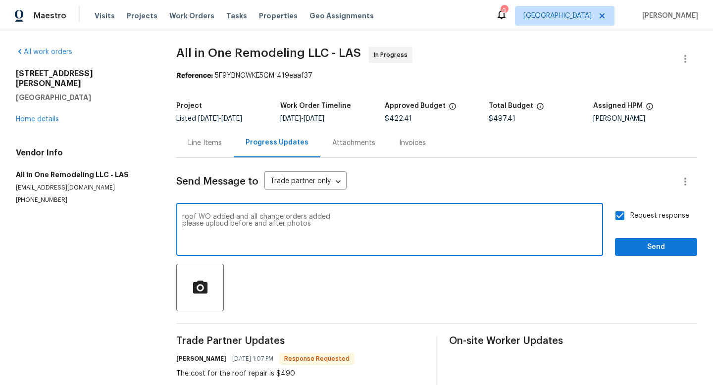
drag, startPoint x: 313, startPoint y: 227, endPoint x: 164, endPoint y: 207, distance: 150.2
click at [164, 207] on div "All work orders 6776 Alpine Brooks Ave Las Vegas, NV 89130 Home details Vendor …" at bounding box center [356, 362] width 713 height 663
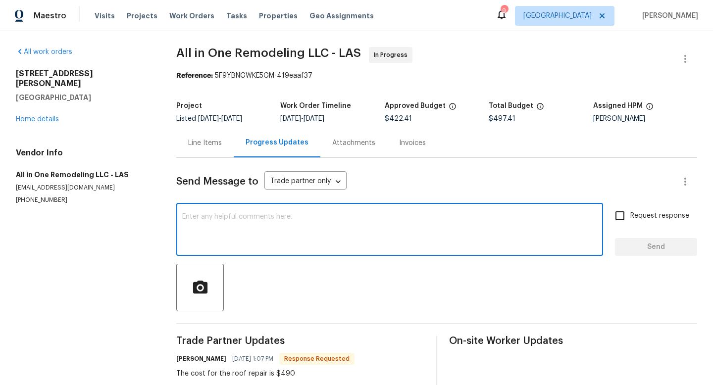
click at [253, 218] on textarea at bounding box center [389, 230] width 415 height 35
paste textarea "roof WO added and all change orders added please uploud before and after photos"
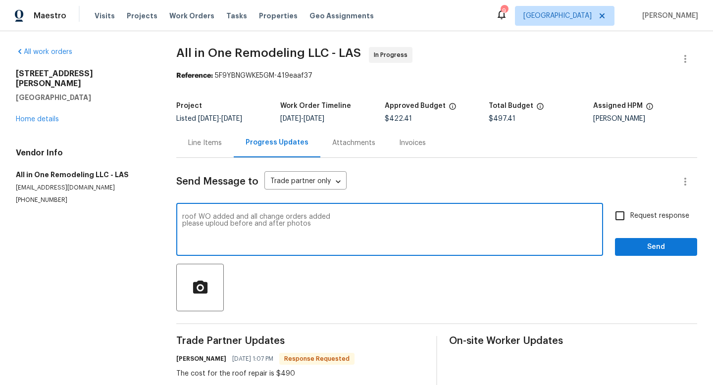
type textarea "roof WO added and all change orders added please uploud before and after photos"
click at [623, 214] on input "Request response" at bounding box center [619, 215] width 21 height 21
checkbox input "true"
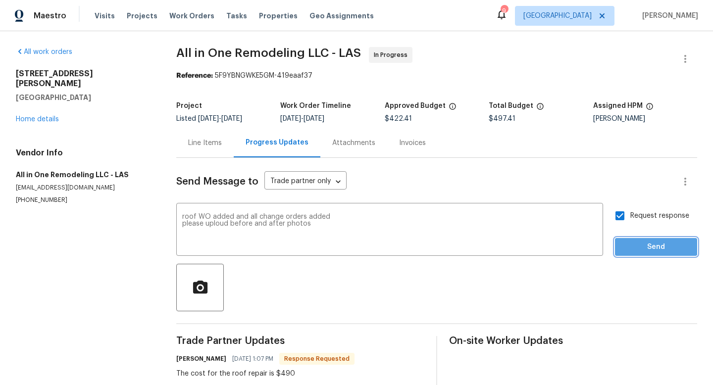
click at [634, 240] on button "Send" at bounding box center [656, 247] width 82 height 18
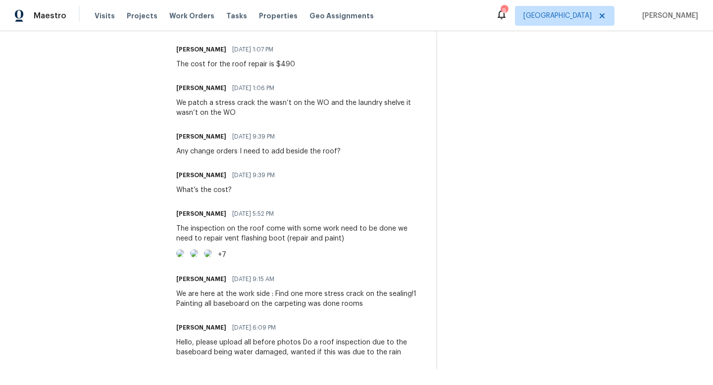
scroll to position [340, 0]
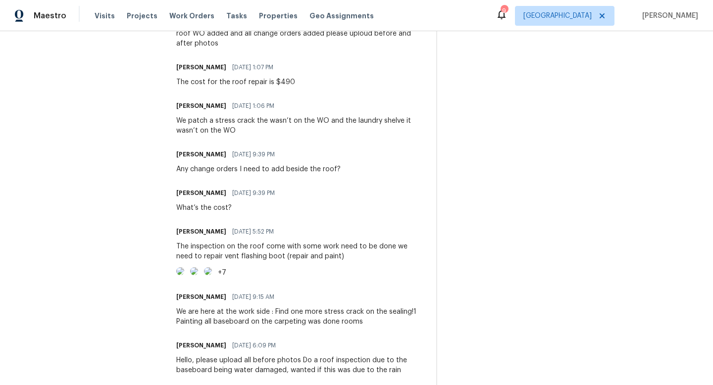
click at [226, 278] on div "+7" at bounding box center [222, 273] width 8 height 10
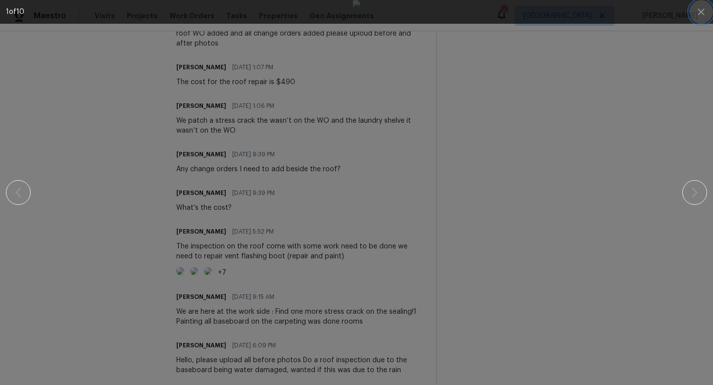
click at [698, 15] on icon "button" at bounding box center [701, 12] width 12 height 12
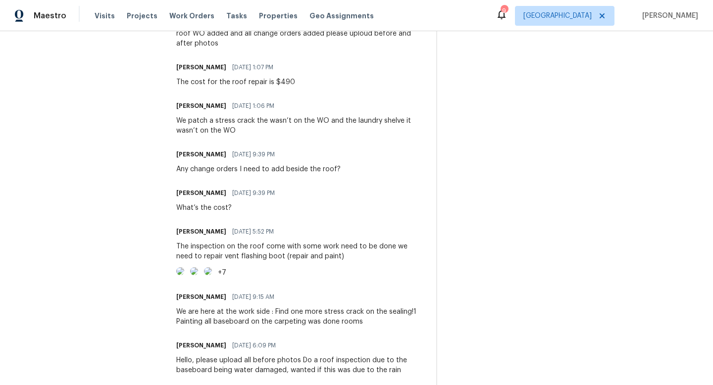
click at [507, 22] on div "9" at bounding box center [501, 15] width 12 height 15
click at [507, 6] on div "9" at bounding box center [503, 11] width 7 height 10
click at [142, 87] on section "All work orders 6776 Alpine Brooks Ave Las Vegas, NV 89130 Home details Vendor …" at bounding box center [84, 47] width 137 height 680
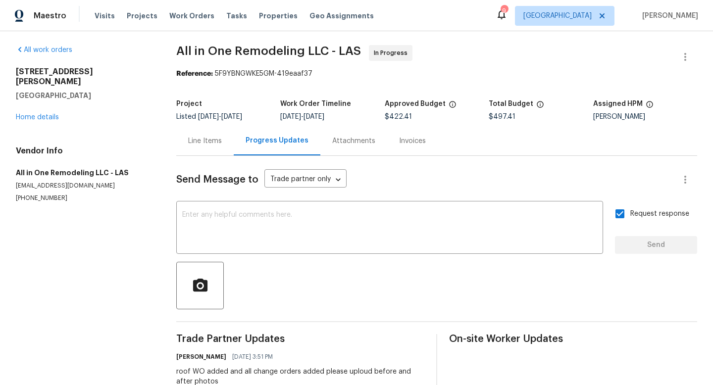
scroll to position [0, 0]
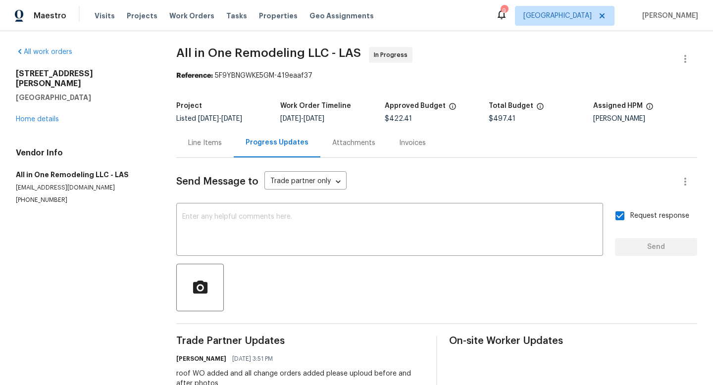
click at [507, 20] on icon at bounding box center [501, 14] width 12 height 12
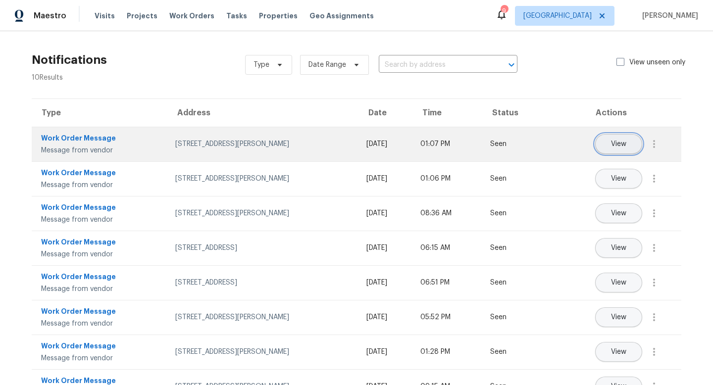
click at [629, 145] on button "View" at bounding box center [618, 144] width 47 height 20
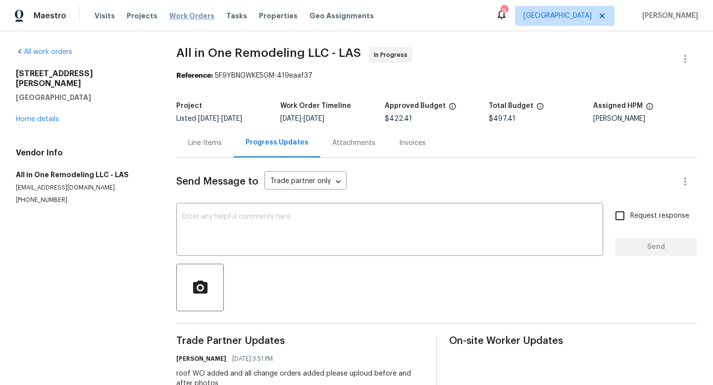
click at [197, 17] on span "Work Orders" at bounding box center [191, 16] width 45 height 10
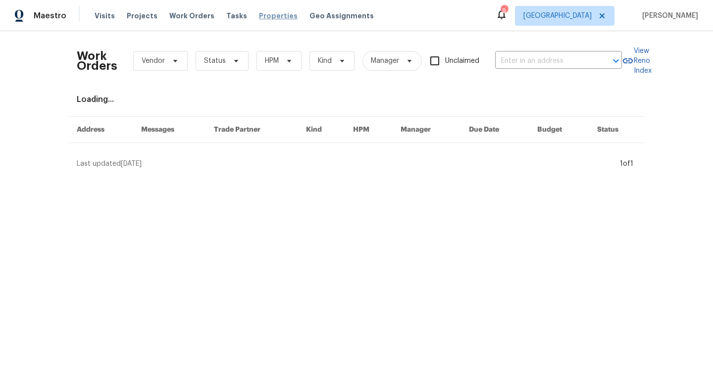
click at [274, 17] on span "Properties" at bounding box center [278, 16] width 39 height 10
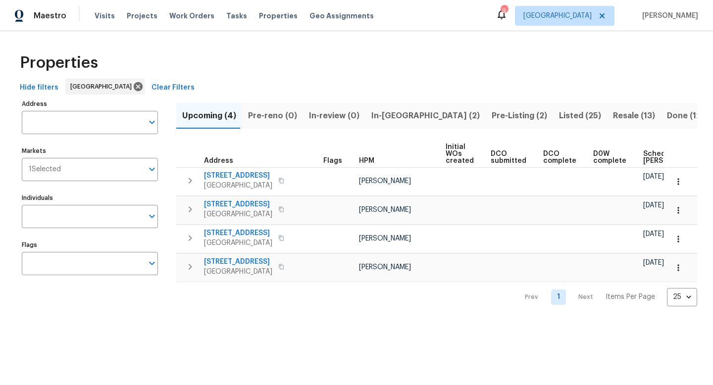
click at [392, 115] on span "In-[GEOGRAPHIC_DATA] (2)" at bounding box center [425, 116] width 108 height 14
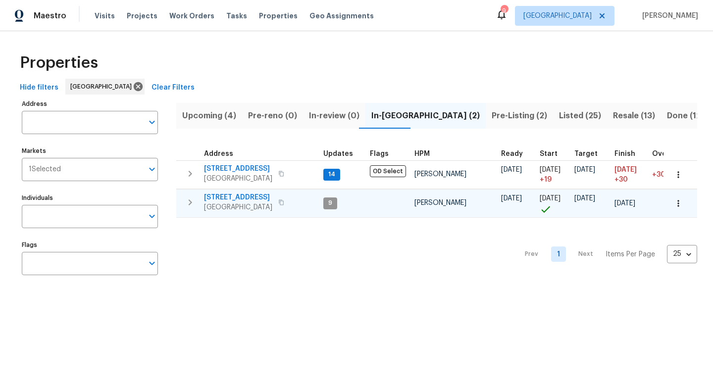
click at [239, 193] on span "[STREET_ADDRESS]" at bounding box center [238, 197] width 68 height 10
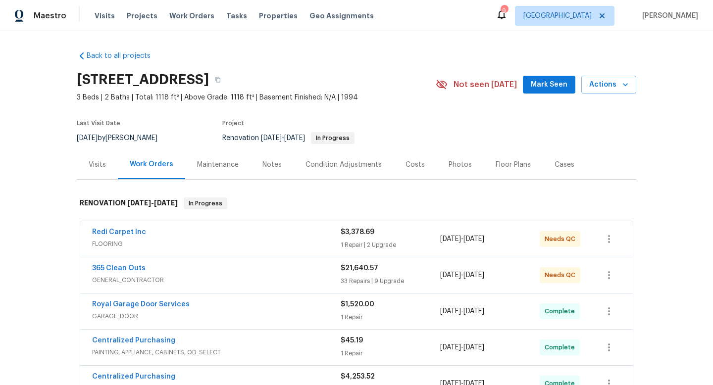
click at [503, 170] on div "Floor Plans" at bounding box center [512, 164] width 59 height 29
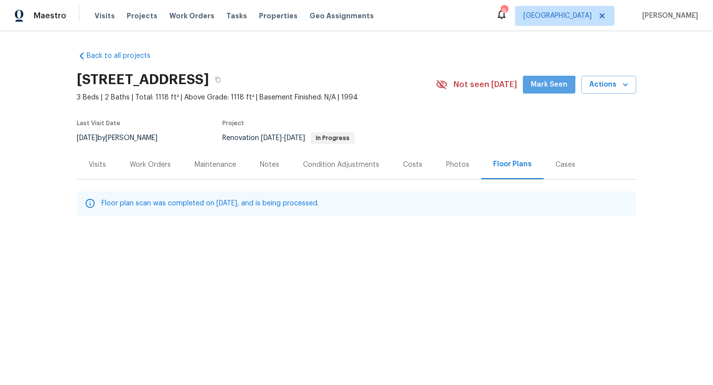
click at [544, 87] on span "Mark Seen" at bounding box center [548, 85] width 37 height 12
click at [153, 165] on div "Work Orders" at bounding box center [150, 165] width 41 height 10
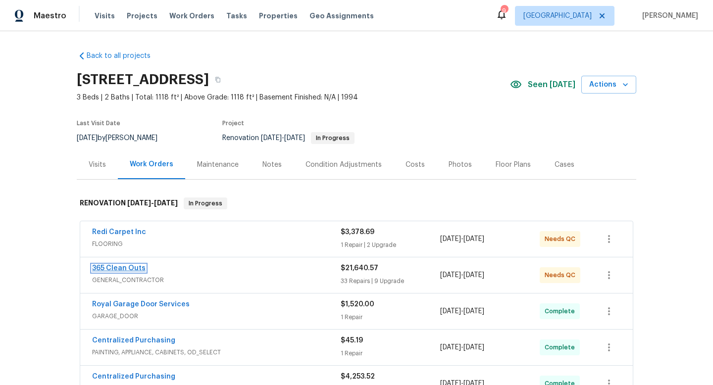
click at [134, 268] on link "365 Clean Outs" at bounding box center [118, 268] width 53 height 7
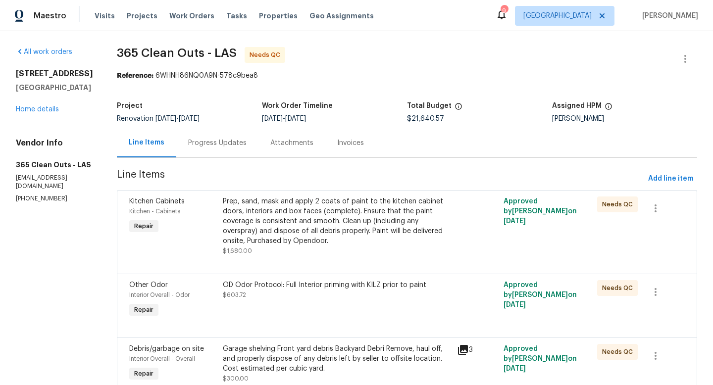
click at [216, 143] on div "Progress Updates" at bounding box center [217, 143] width 58 height 10
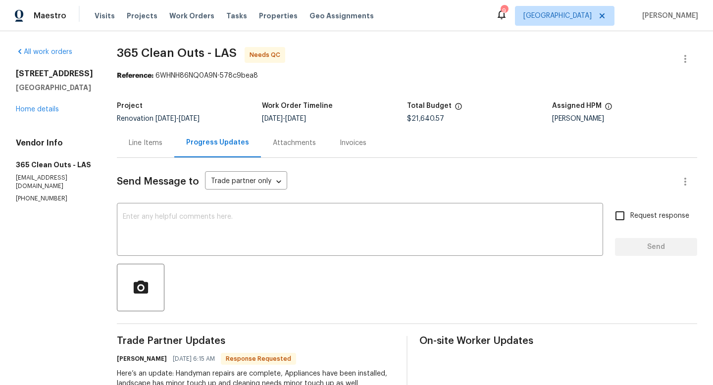
click at [152, 141] on div "Line Items" at bounding box center [146, 143] width 34 height 10
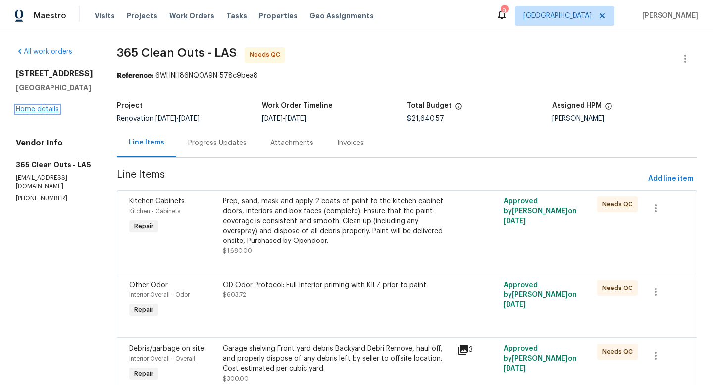
click at [55, 112] on link "Home details" at bounding box center [37, 109] width 43 height 7
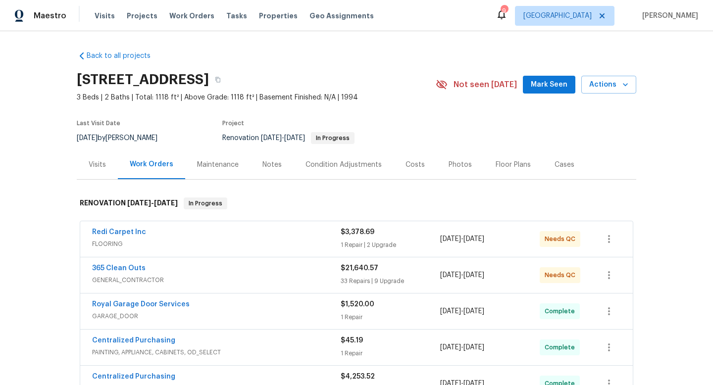
click at [566, 79] on span "Mark Seen" at bounding box center [548, 85] width 37 height 12
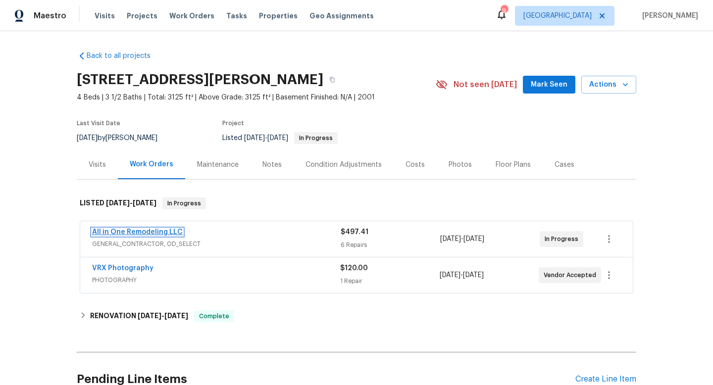
click at [158, 230] on link "All in One Remodeling LLC" at bounding box center [137, 232] width 91 height 7
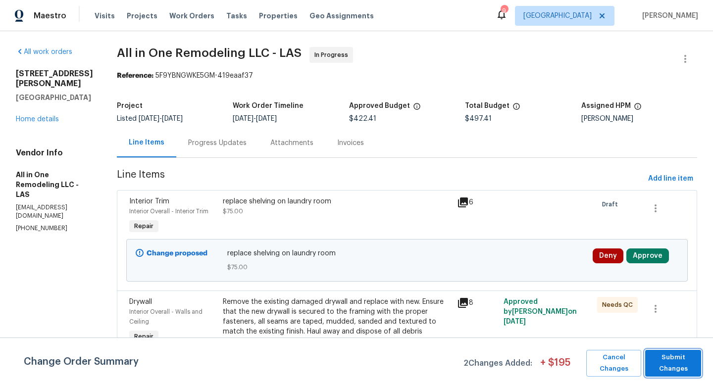
click at [679, 367] on span "Submit Changes" at bounding box center [673, 363] width 46 height 23
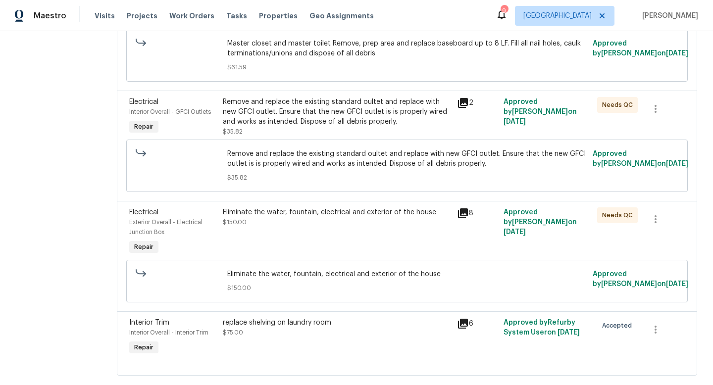
scroll to position [470, 0]
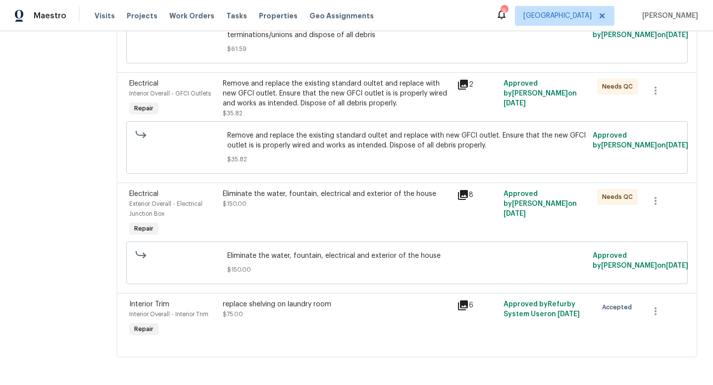
click at [313, 317] on div "replace shelving on laundry room $75.00" at bounding box center [337, 309] width 228 height 20
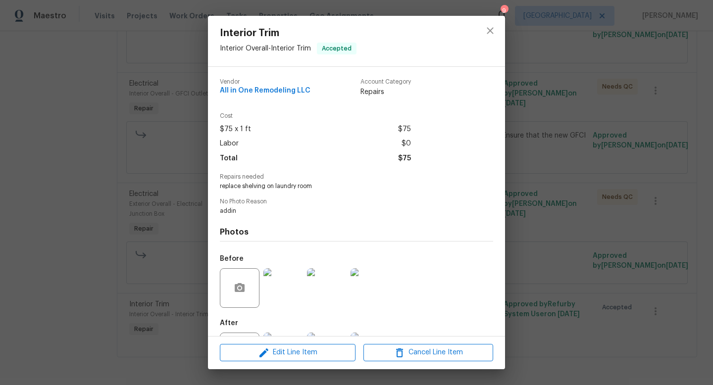
click at [292, 334] on img at bounding box center [283, 353] width 40 height 40
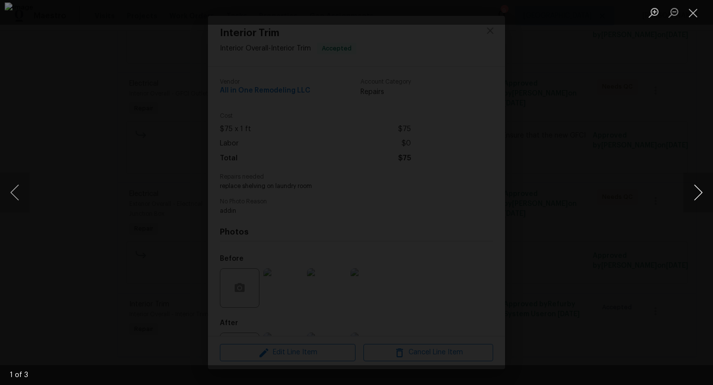
click at [696, 186] on button "Next image" at bounding box center [698, 193] width 30 height 40
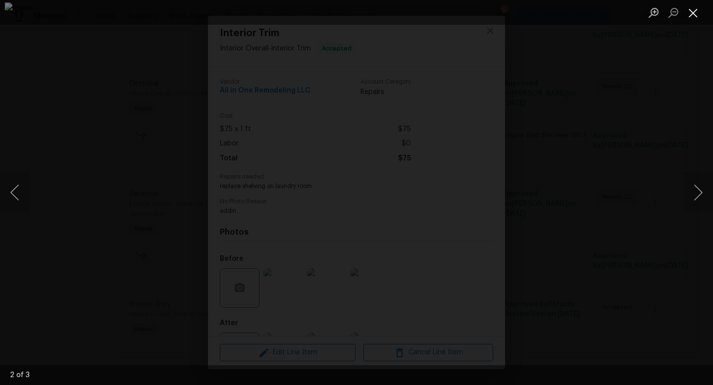
click at [691, 10] on button "Close lightbox" at bounding box center [693, 12] width 20 height 17
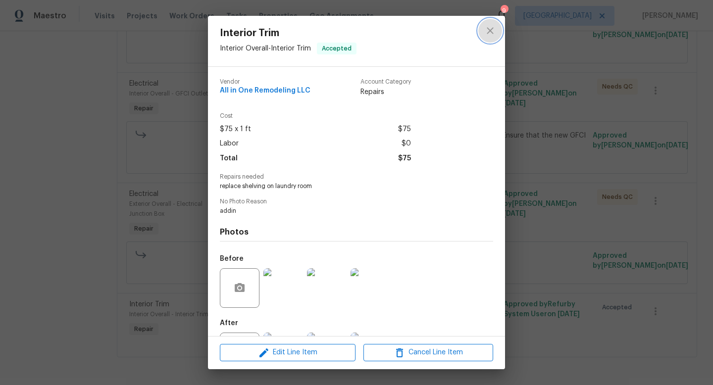
click at [492, 27] on icon "close" at bounding box center [489, 30] width 6 height 6
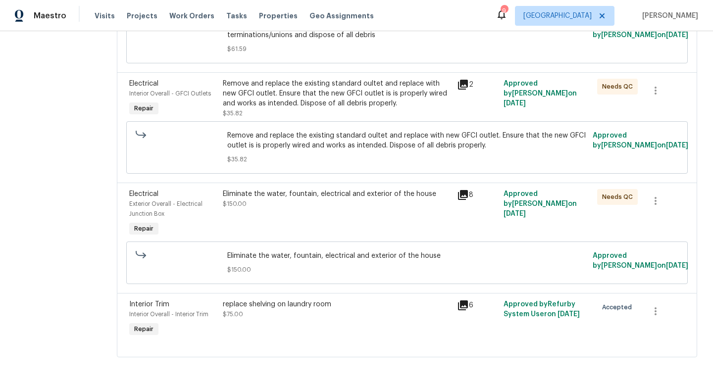
drag, startPoint x: 698, startPoint y: 112, endPoint x: 677, endPoint y: 56, distance: 60.3
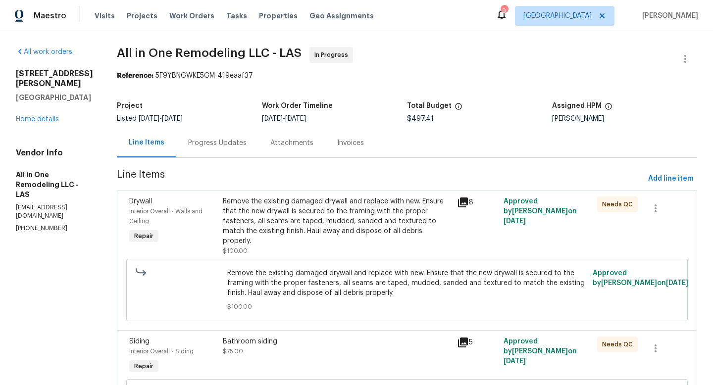
scroll to position [0, 0]
click at [274, 181] on span "Line Items" at bounding box center [380, 179] width 527 height 18
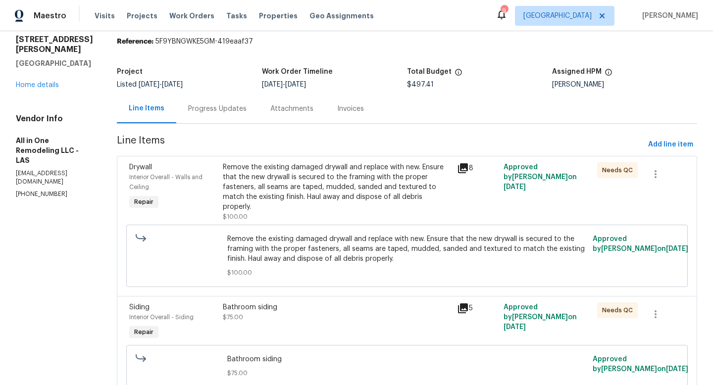
scroll to position [15, 0]
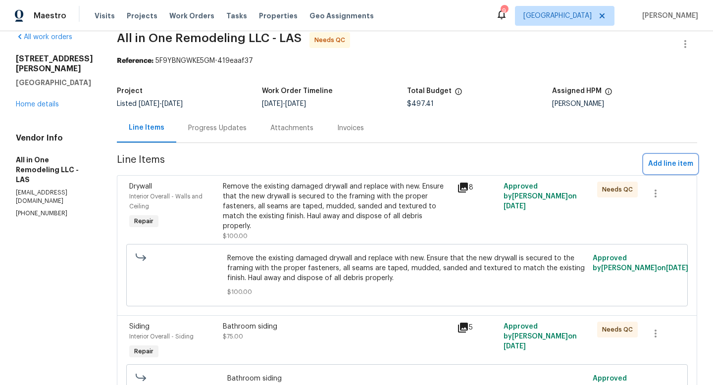
click at [663, 167] on span "Add line item" at bounding box center [670, 164] width 45 height 12
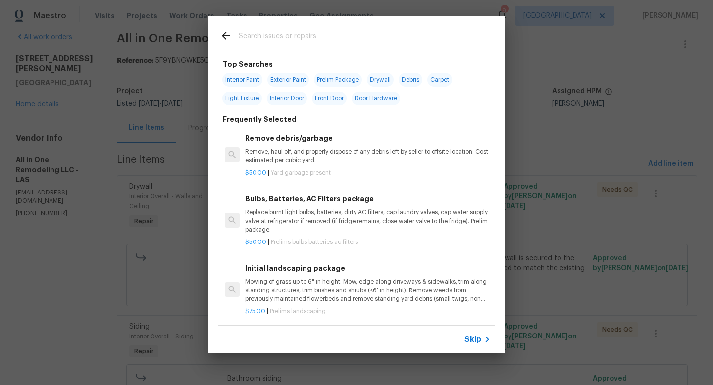
click at [261, 48] on div at bounding box center [334, 35] width 252 height 39
click at [261, 39] on input "text" at bounding box center [343, 37] width 210 height 15
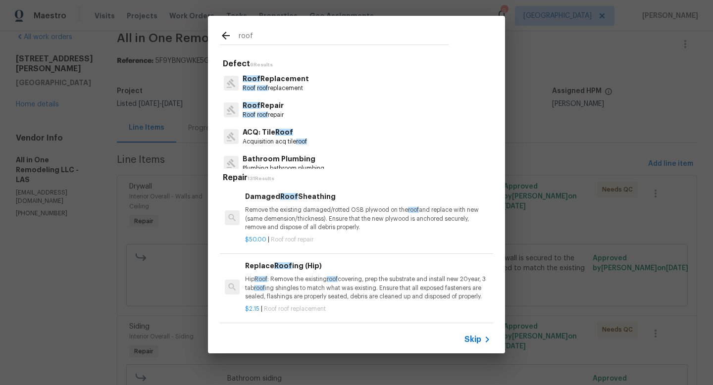
type input "roof"
click at [257, 106] on span "Roof" at bounding box center [251, 105] width 18 height 7
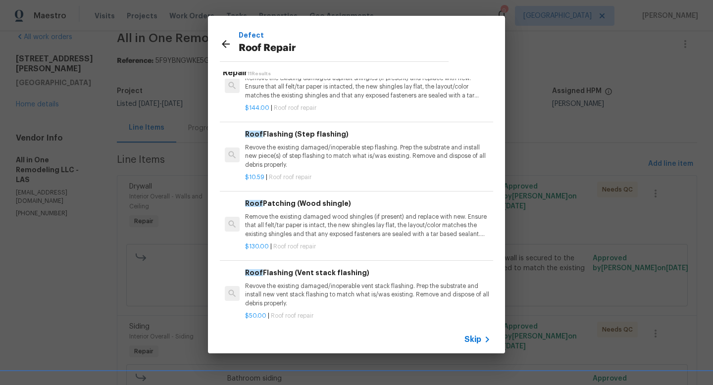
scroll to position [341, 0]
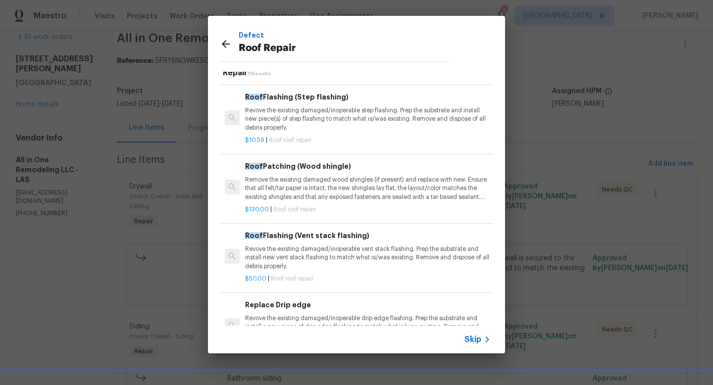
drag, startPoint x: 381, startPoint y: 88, endPoint x: 385, endPoint y: 280, distance: 192.0
click at [385, 280] on div "Repair 11 Results Damaged Roof Sheathing Remove the existing damaged/rotted OSB…" at bounding box center [356, 195] width 273 height 262
